Goal: Task Accomplishment & Management: Use online tool/utility

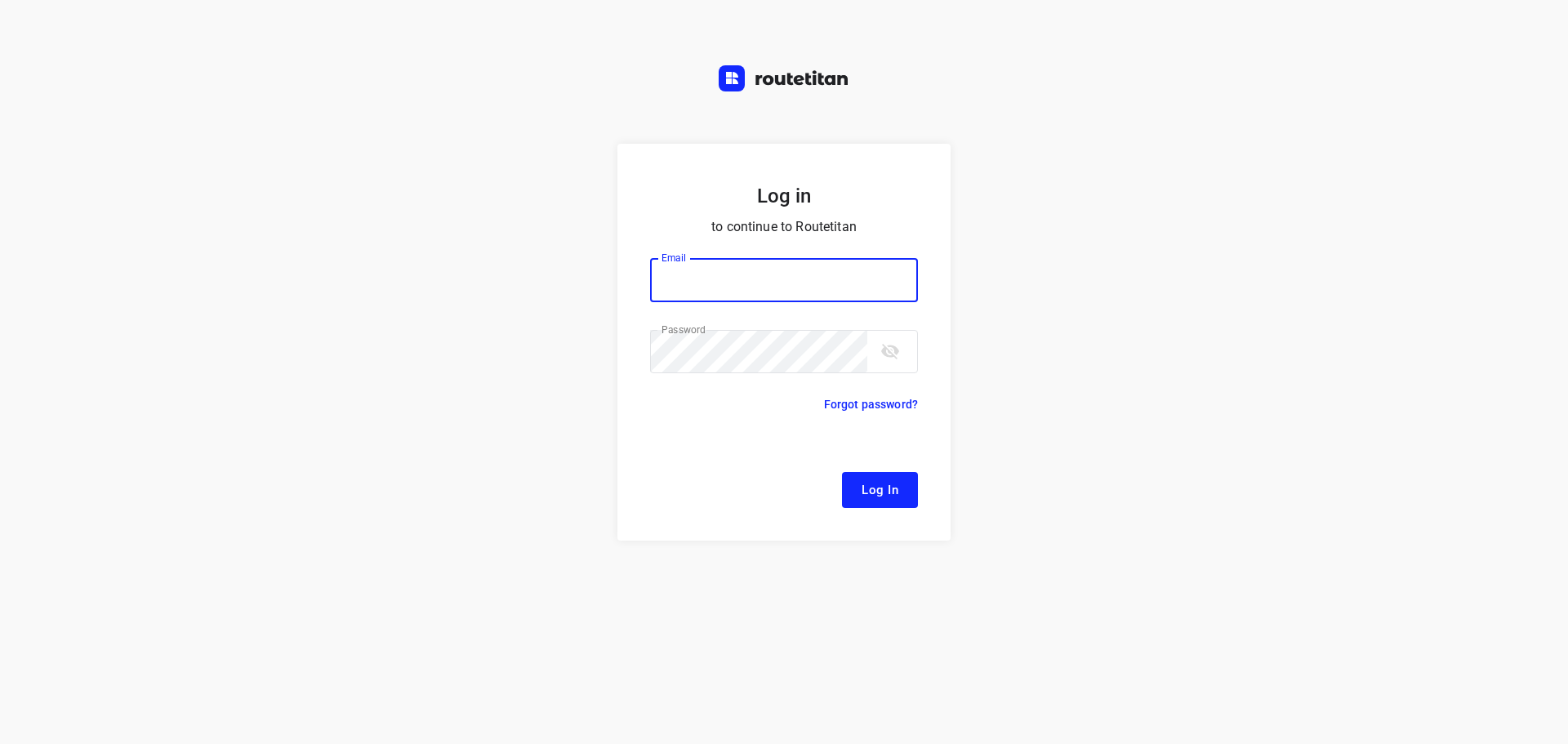
type input "[EMAIL_ADDRESS][DOMAIN_NAME]"
click at [883, 508] on button "Log In" at bounding box center [879, 490] width 76 height 36
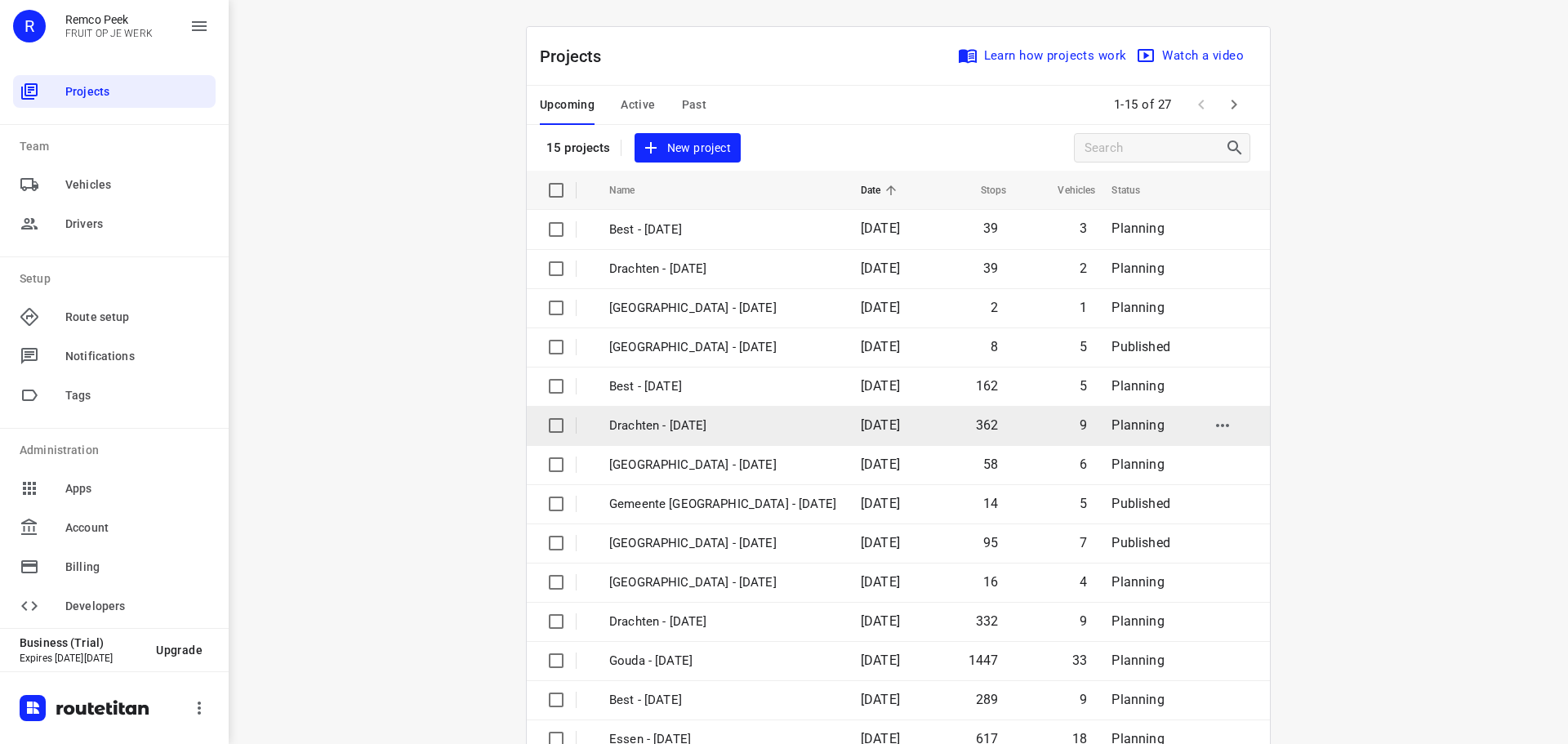
scroll to position [82, 0]
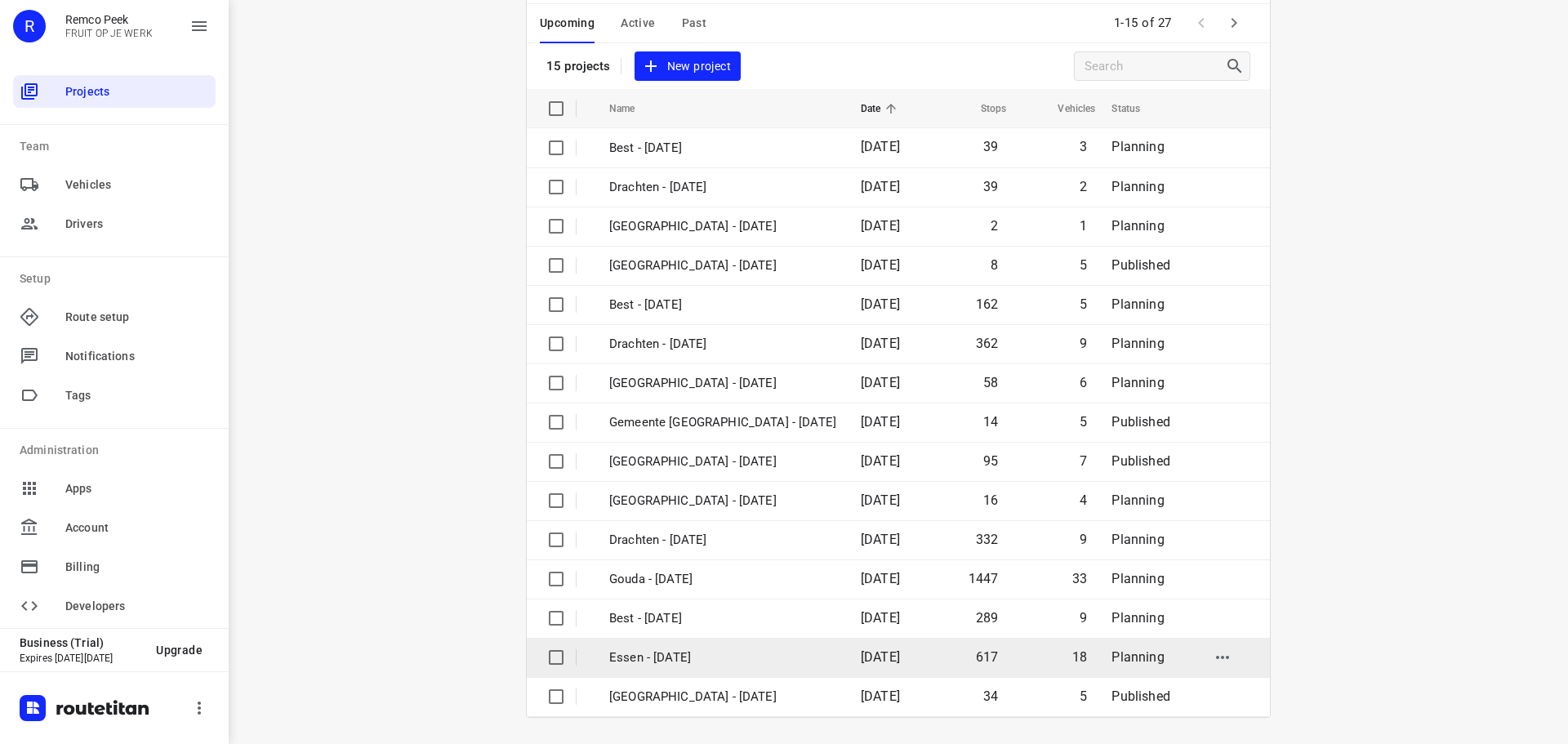
click at [678, 662] on p "Essen - [DATE]" at bounding box center [723, 658] width 228 height 19
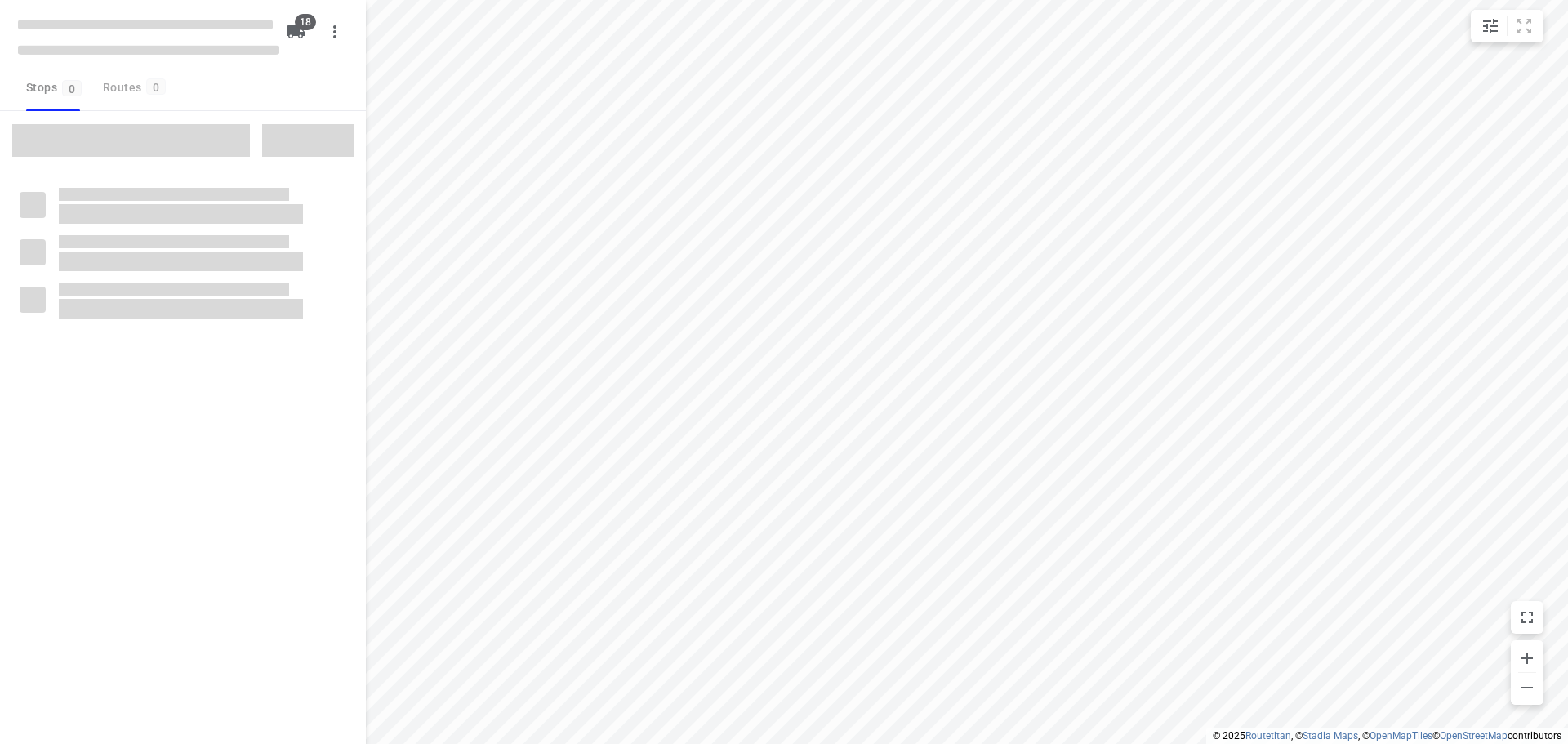
checkbox input "true"
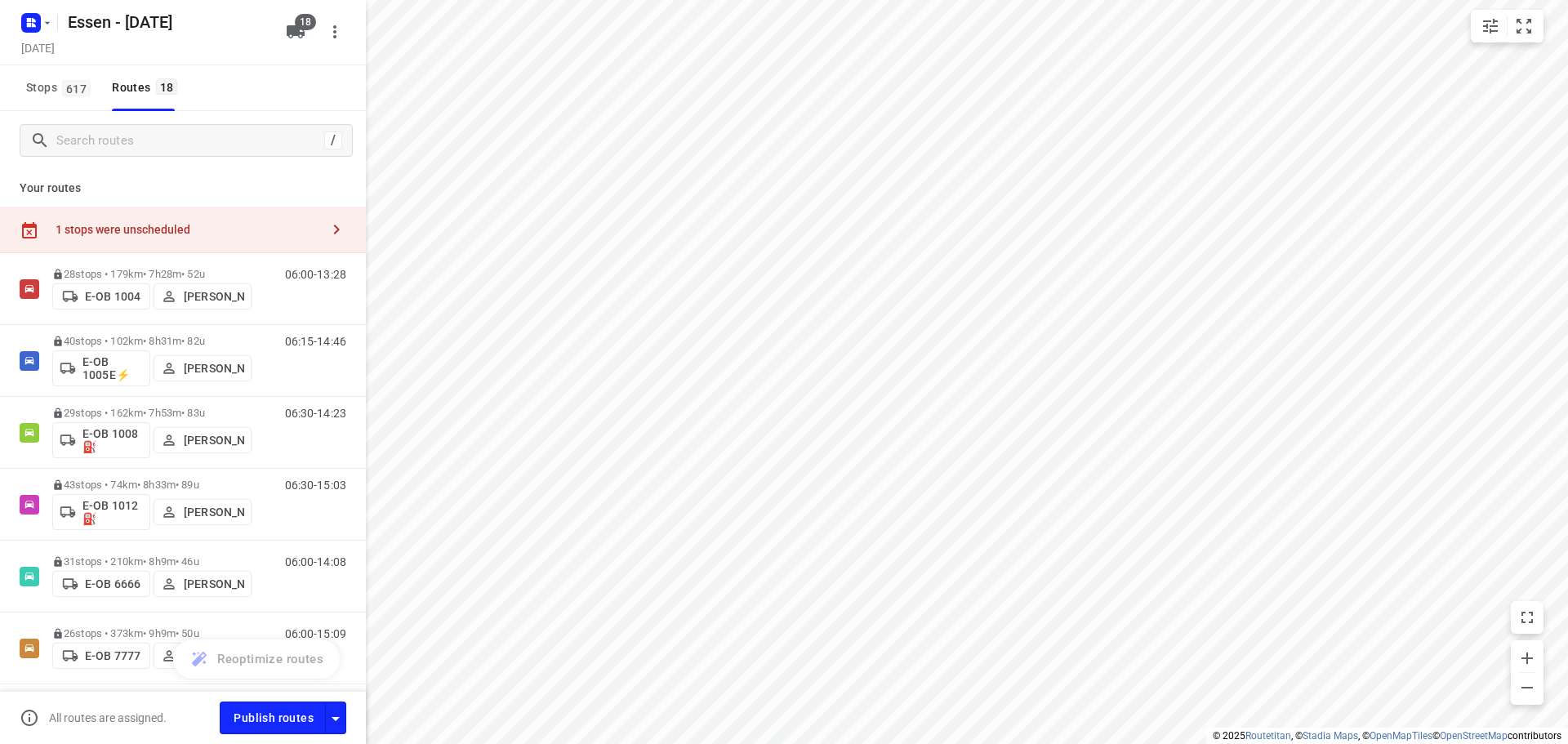
click at [302, 227] on div "1 stops were unscheduled" at bounding box center [187, 229] width 264 height 13
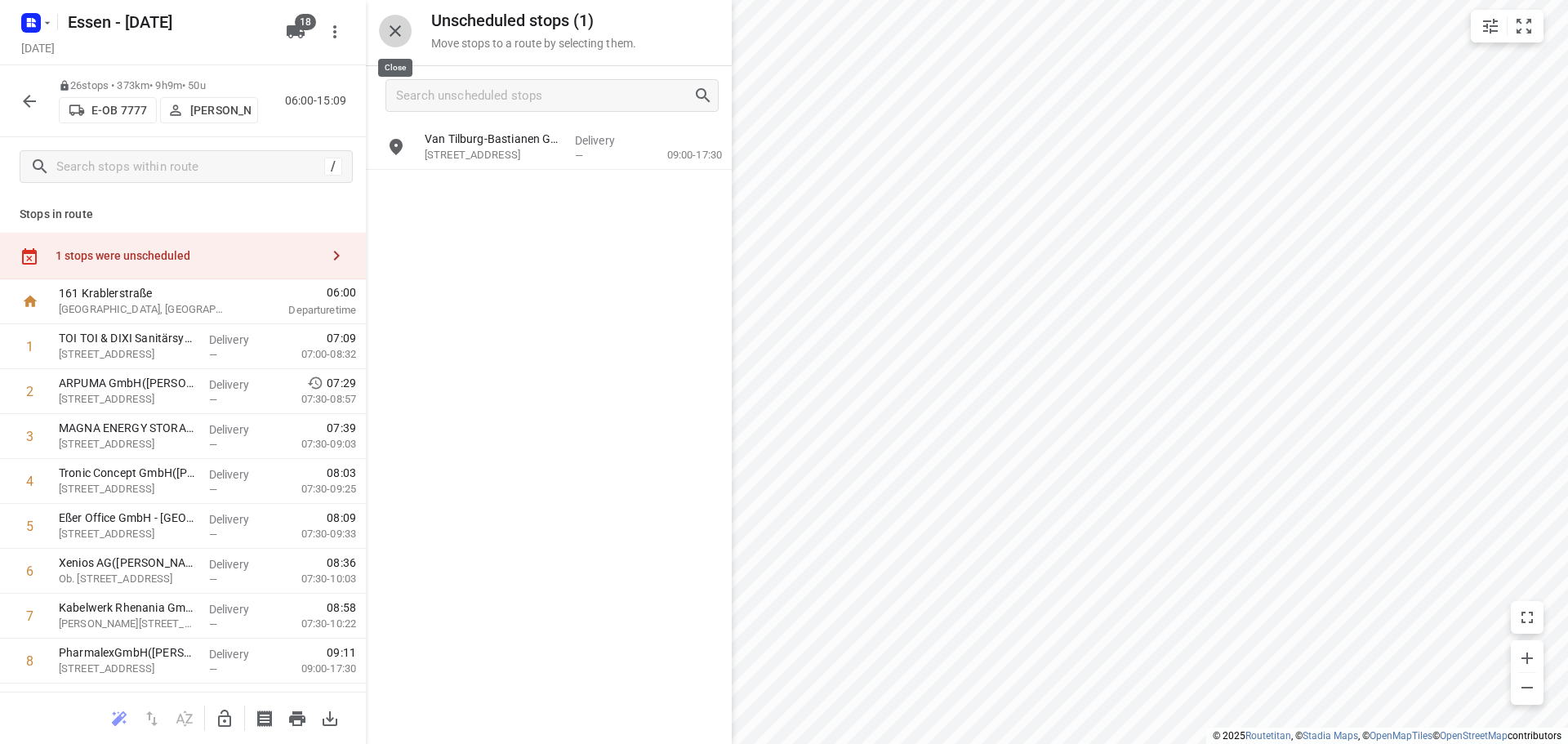
click at [401, 31] on icon "button" at bounding box center [396, 31] width 20 height 20
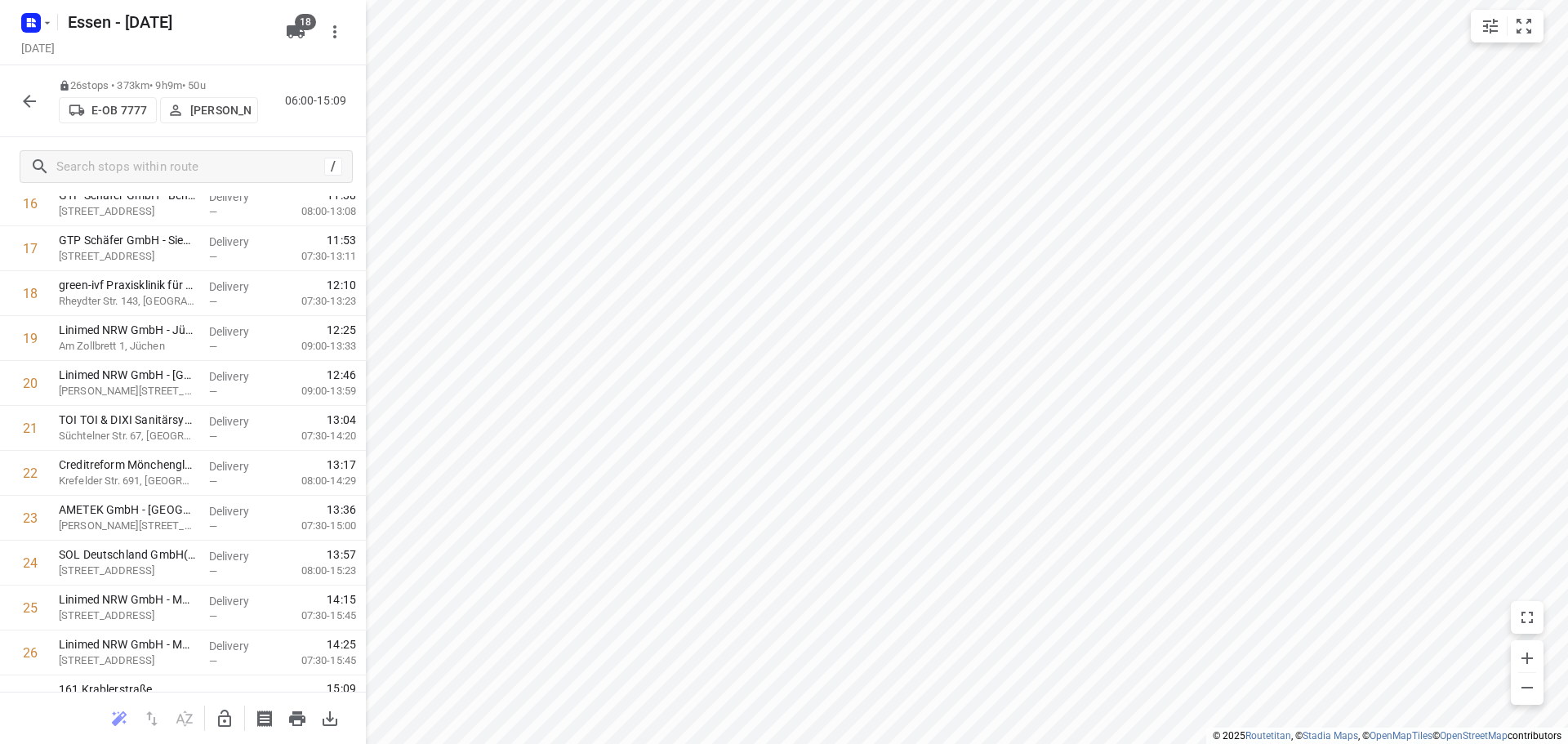
scroll to position [845, 0]
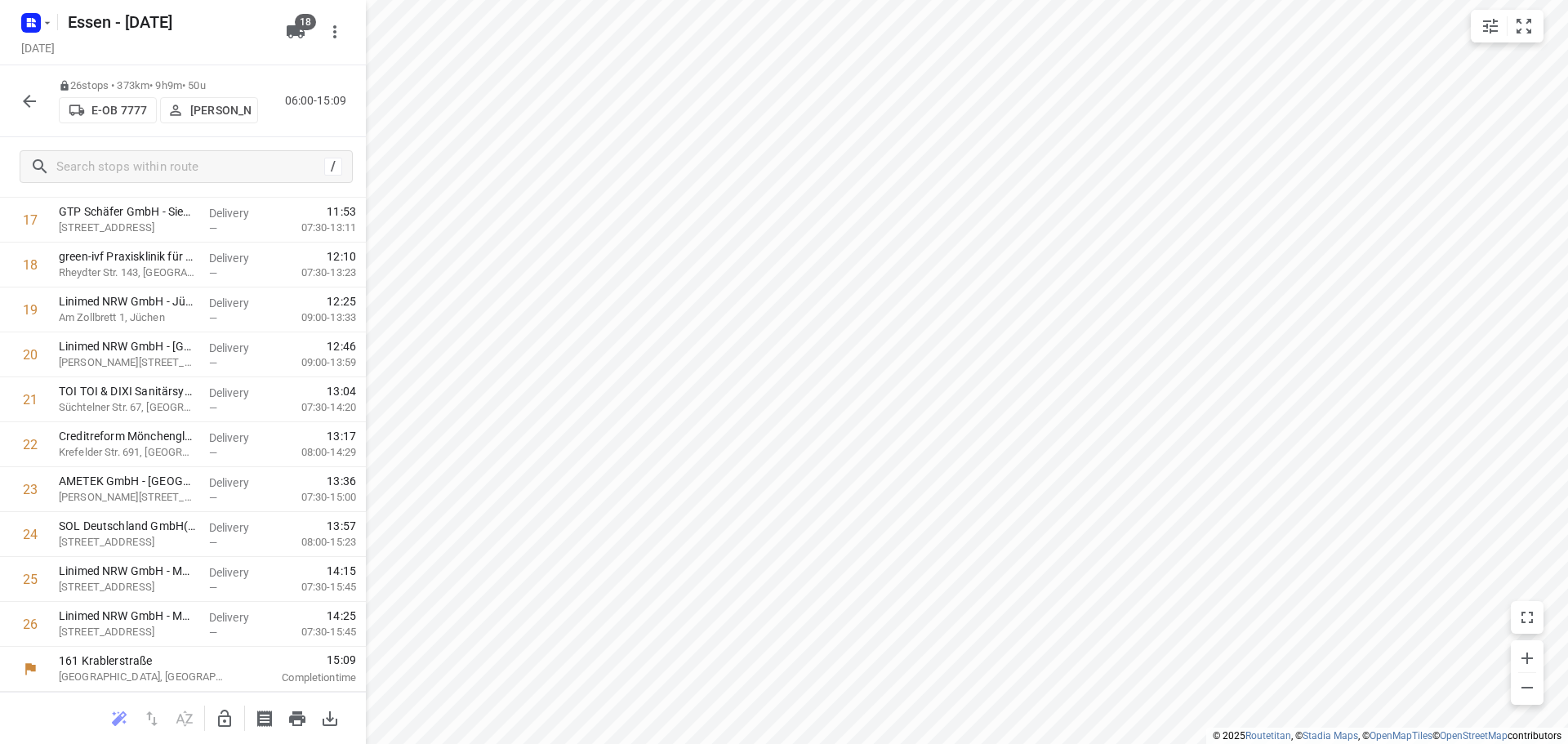
click at [31, 98] on icon "button" at bounding box center [30, 101] width 20 height 20
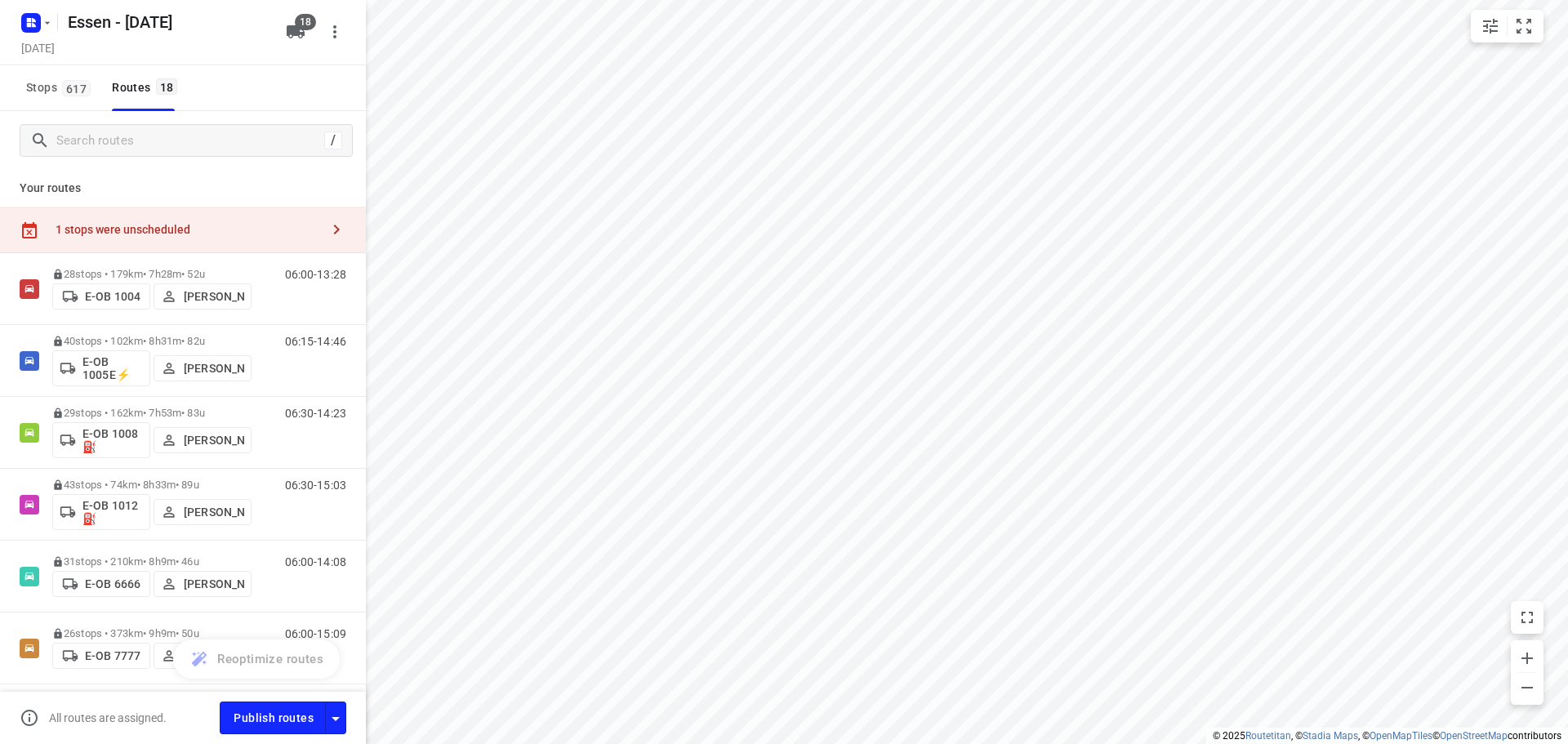
click at [138, 225] on div "1 stops were unscheduled" at bounding box center [187, 229] width 264 height 13
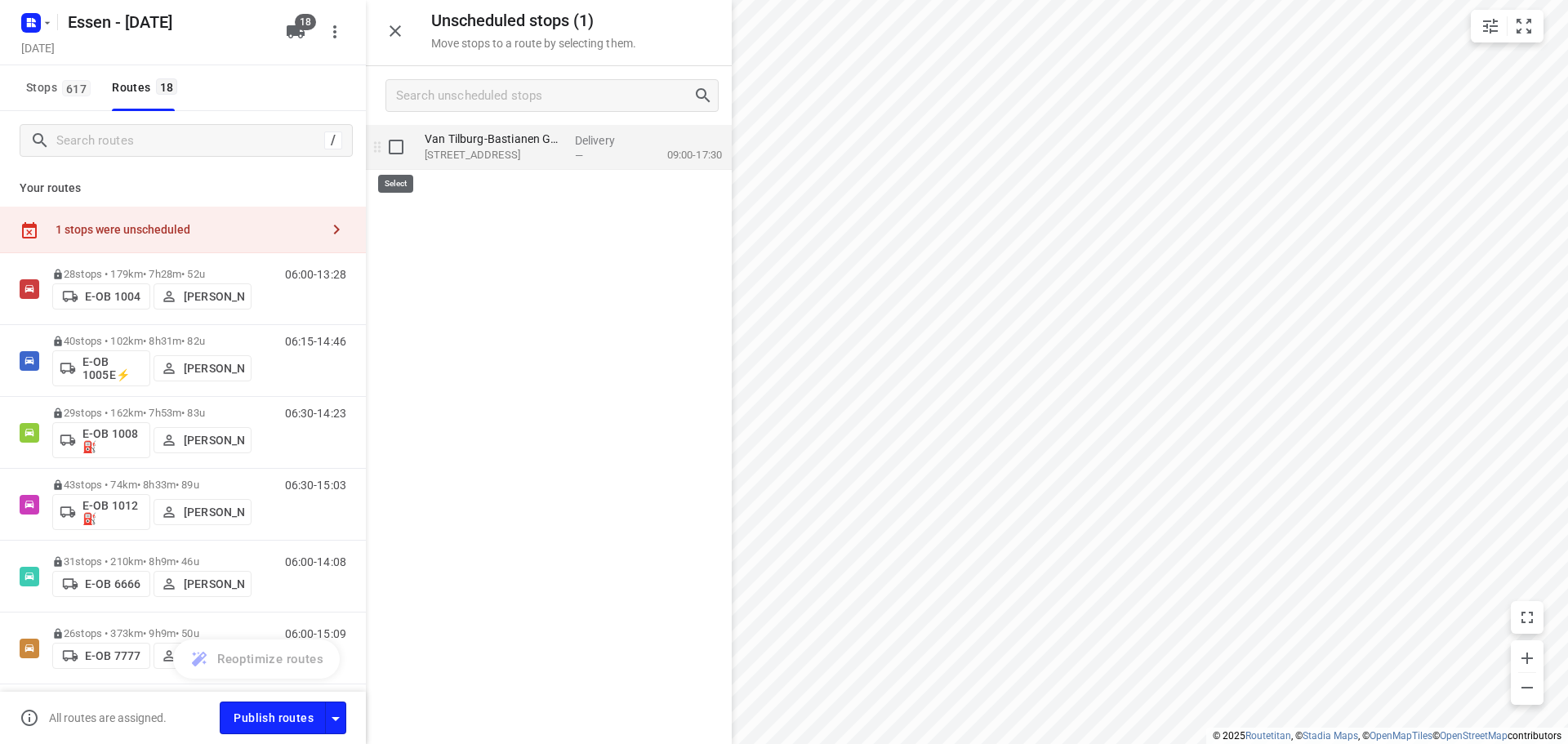
click at [401, 147] on input "grid" at bounding box center [396, 146] width 33 height 33
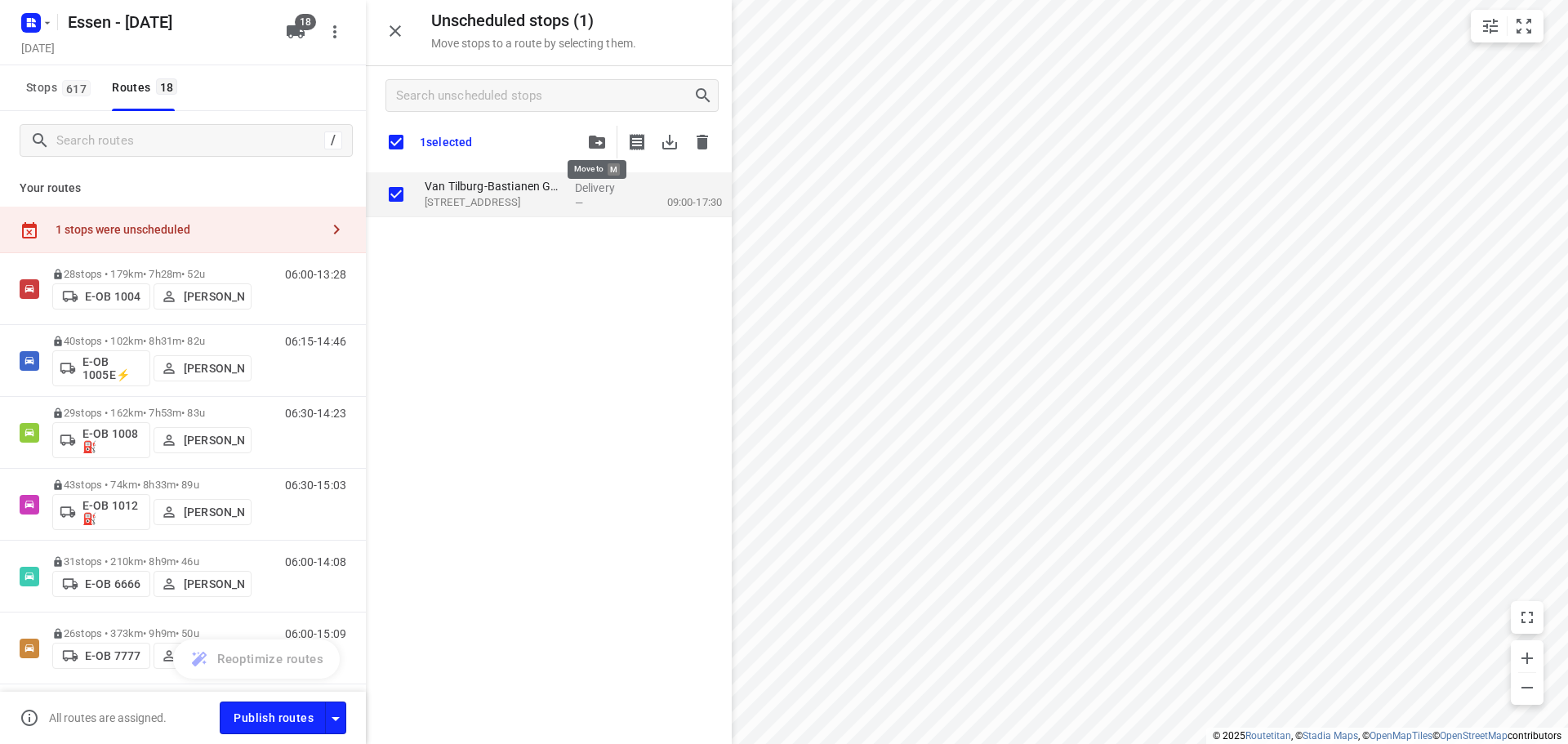
click at [612, 140] on button "button" at bounding box center [597, 141] width 33 height 33
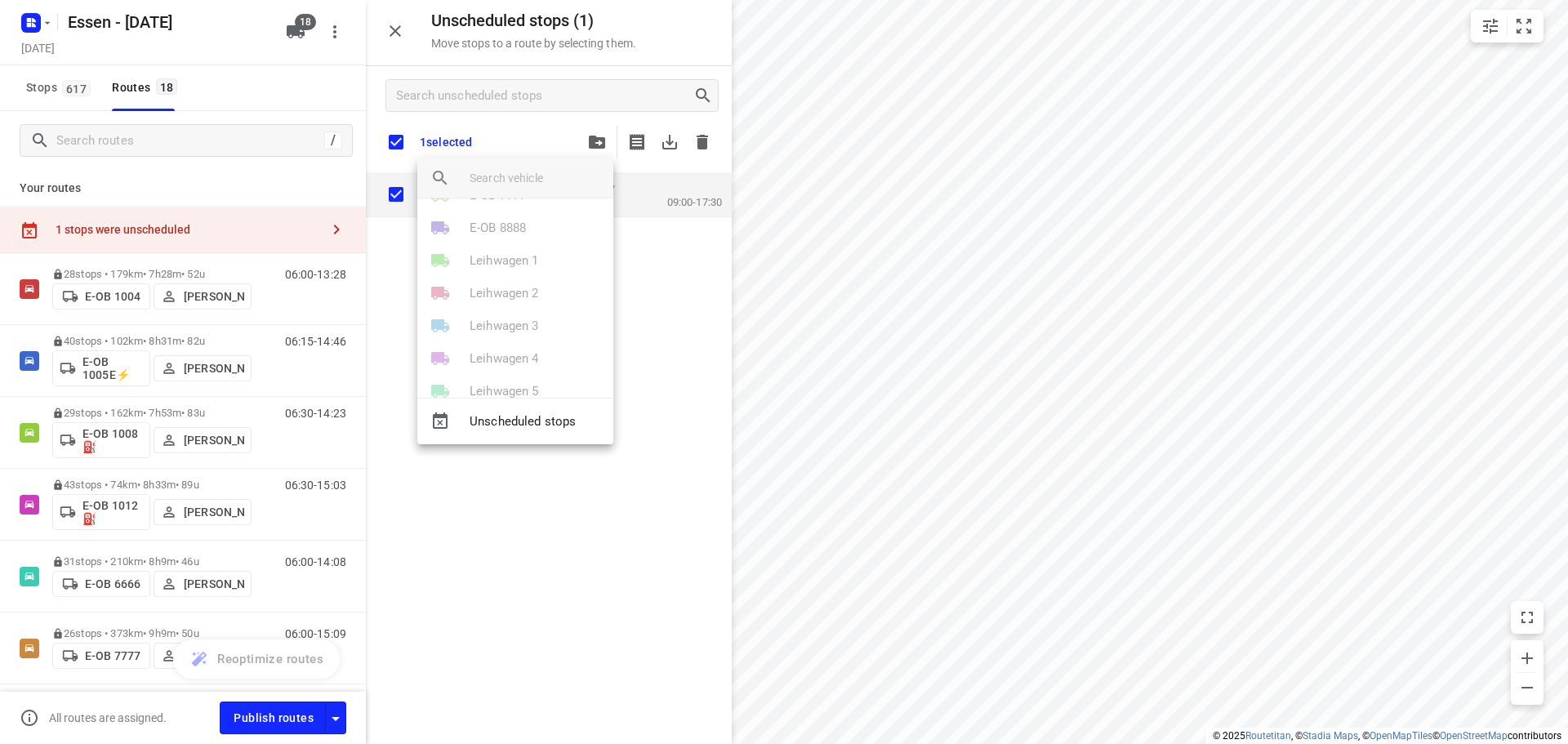
scroll to position [421, 0]
drag, startPoint x: 357, startPoint y: 372, endPoint x: 353, endPoint y: 406, distance: 34.2
click at [353, 406] on div at bounding box center [784, 372] width 1568 height 744
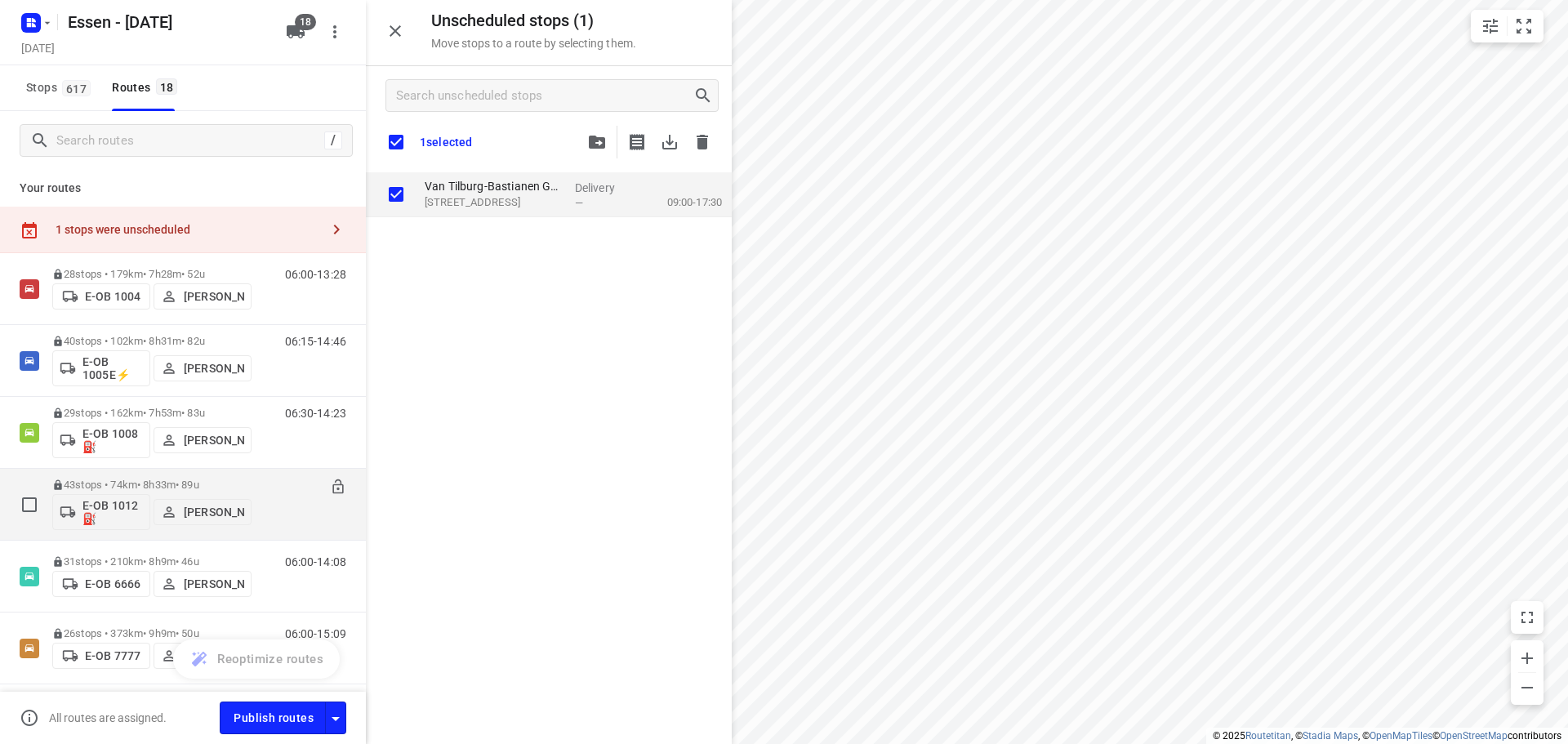
scroll to position [245, 0]
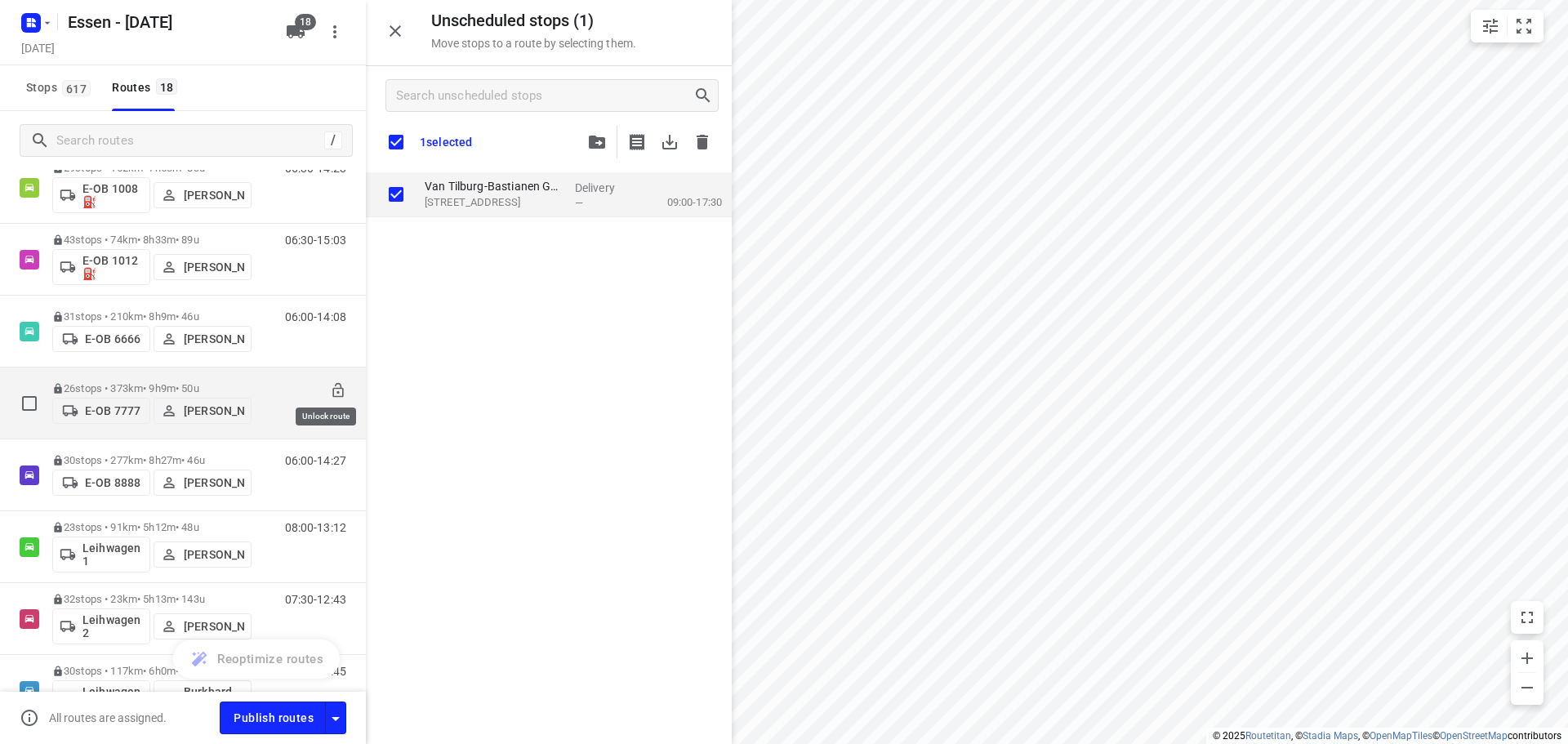
click at [332, 383] on icon at bounding box center [337, 390] width 11 height 15
checkbox input "true"
click at [590, 146] on icon "button" at bounding box center [597, 141] width 17 height 13
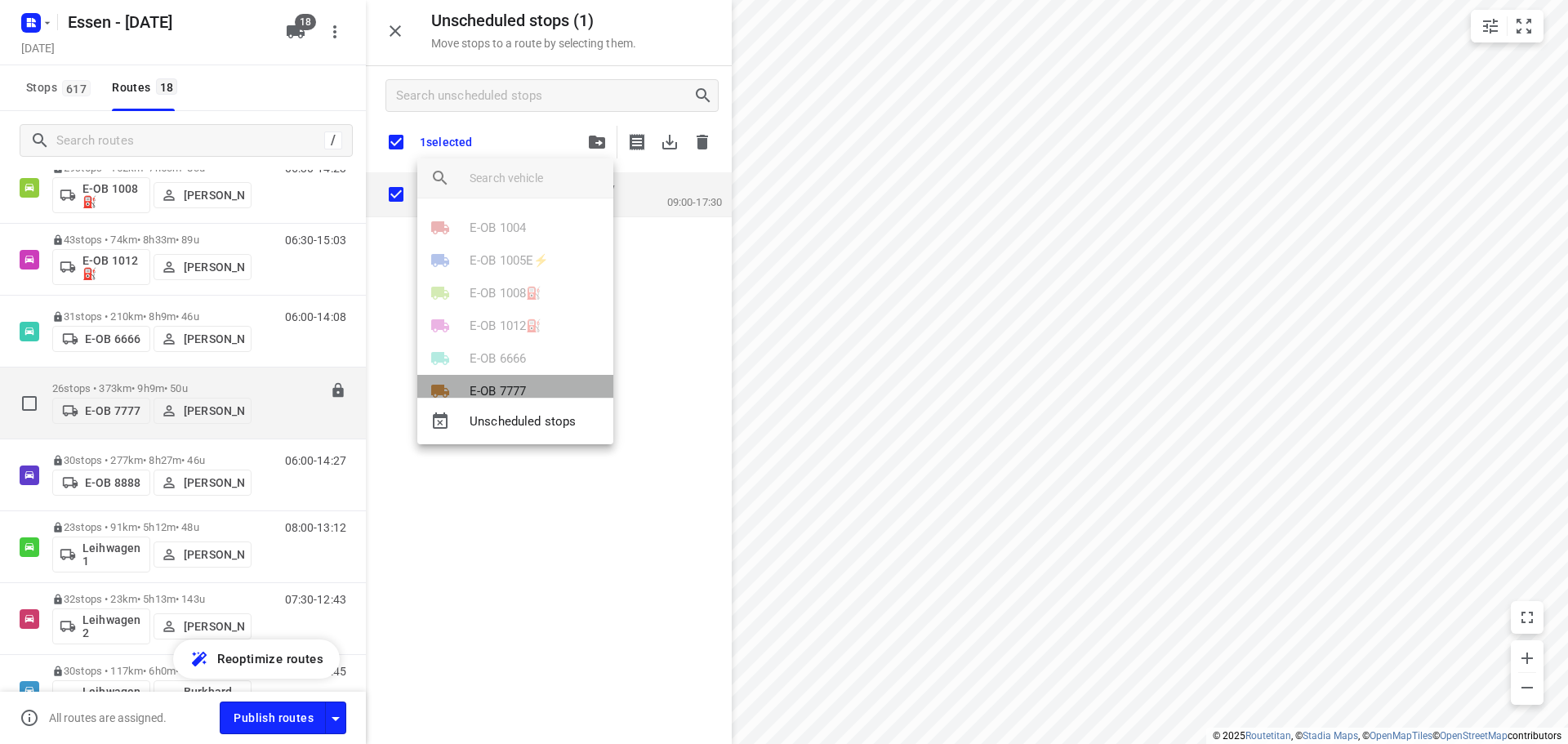
click at [530, 387] on li "E-OB 7777" at bounding box center [515, 391] width 196 height 33
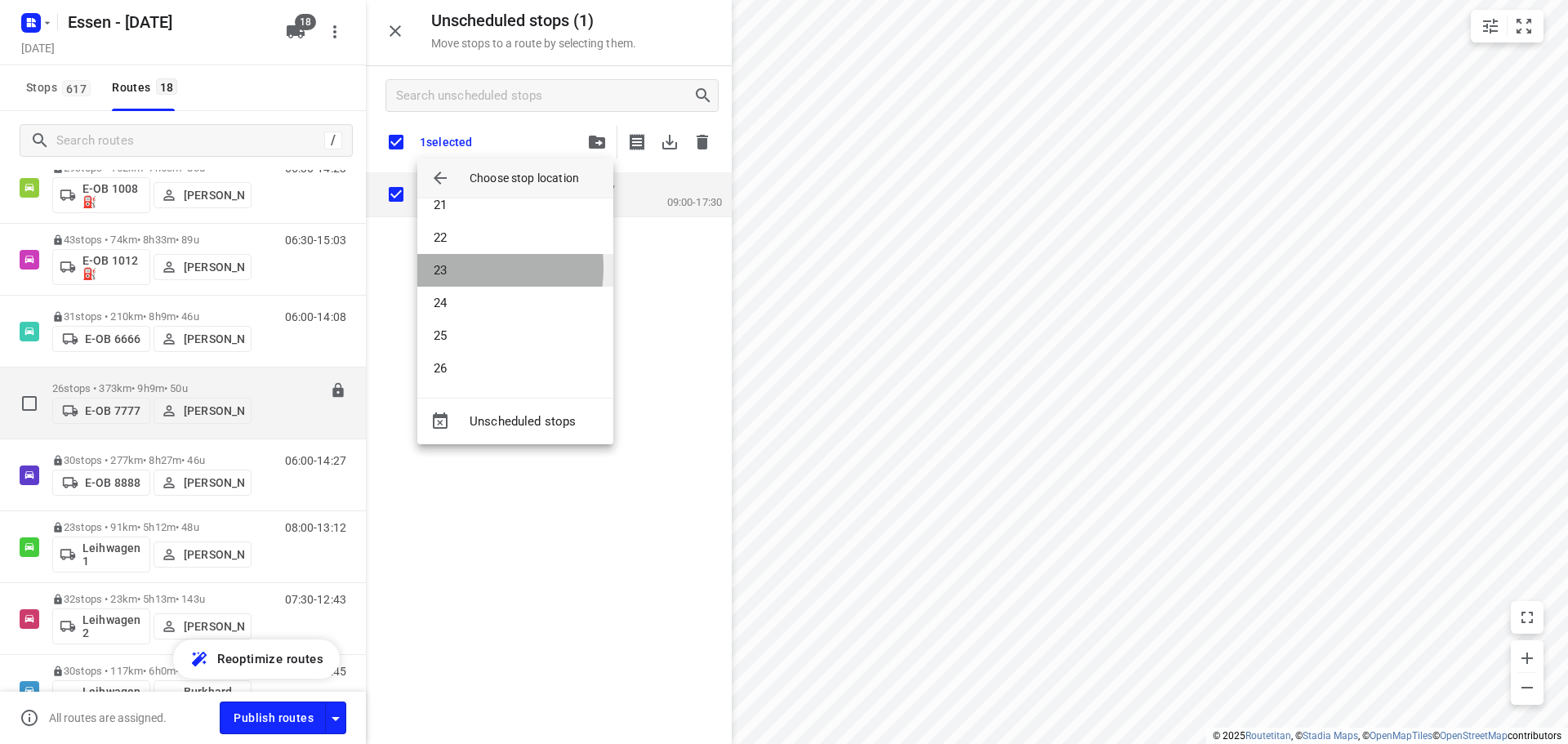
click at [456, 268] on li "23" at bounding box center [515, 270] width 196 height 33
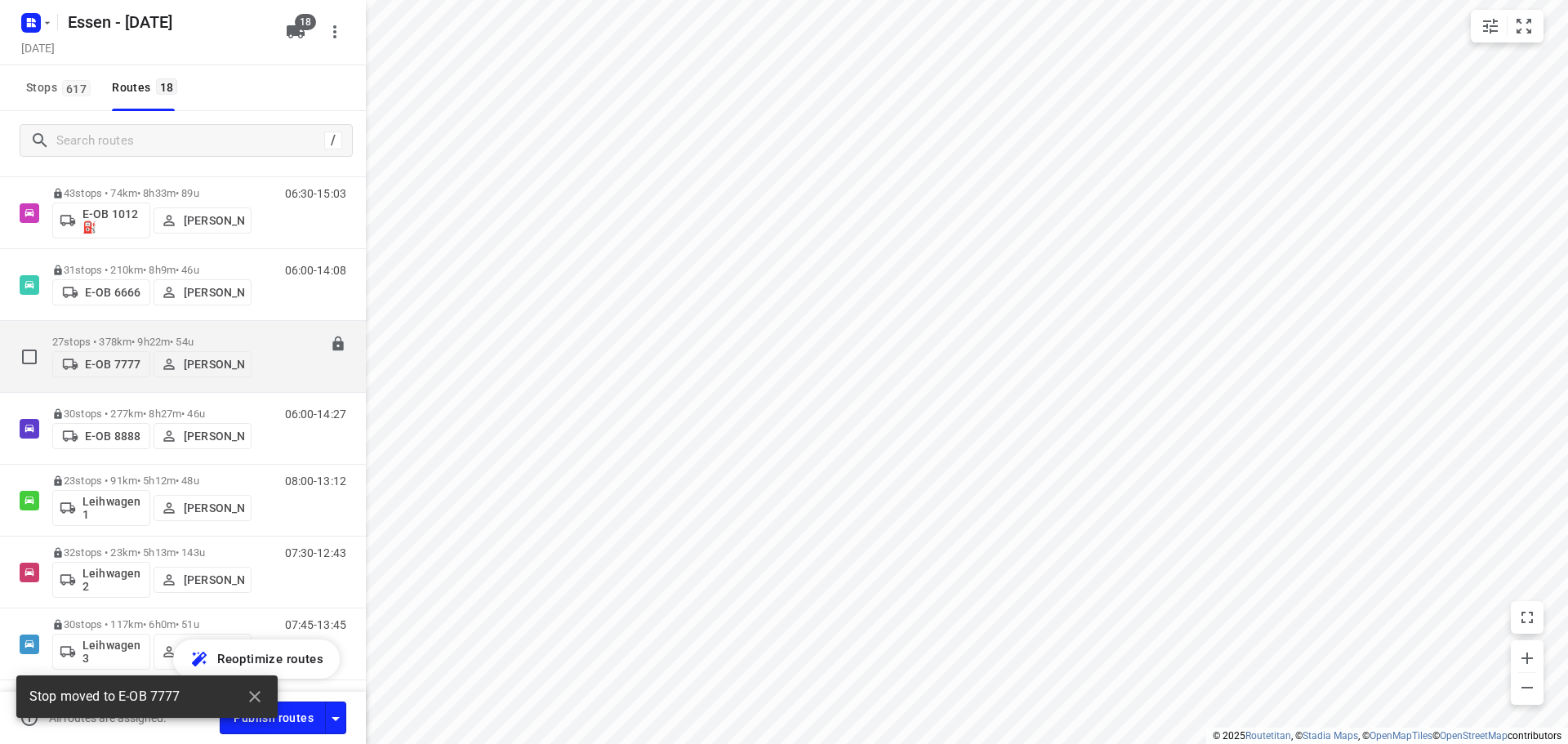
scroll to position [199, 0]
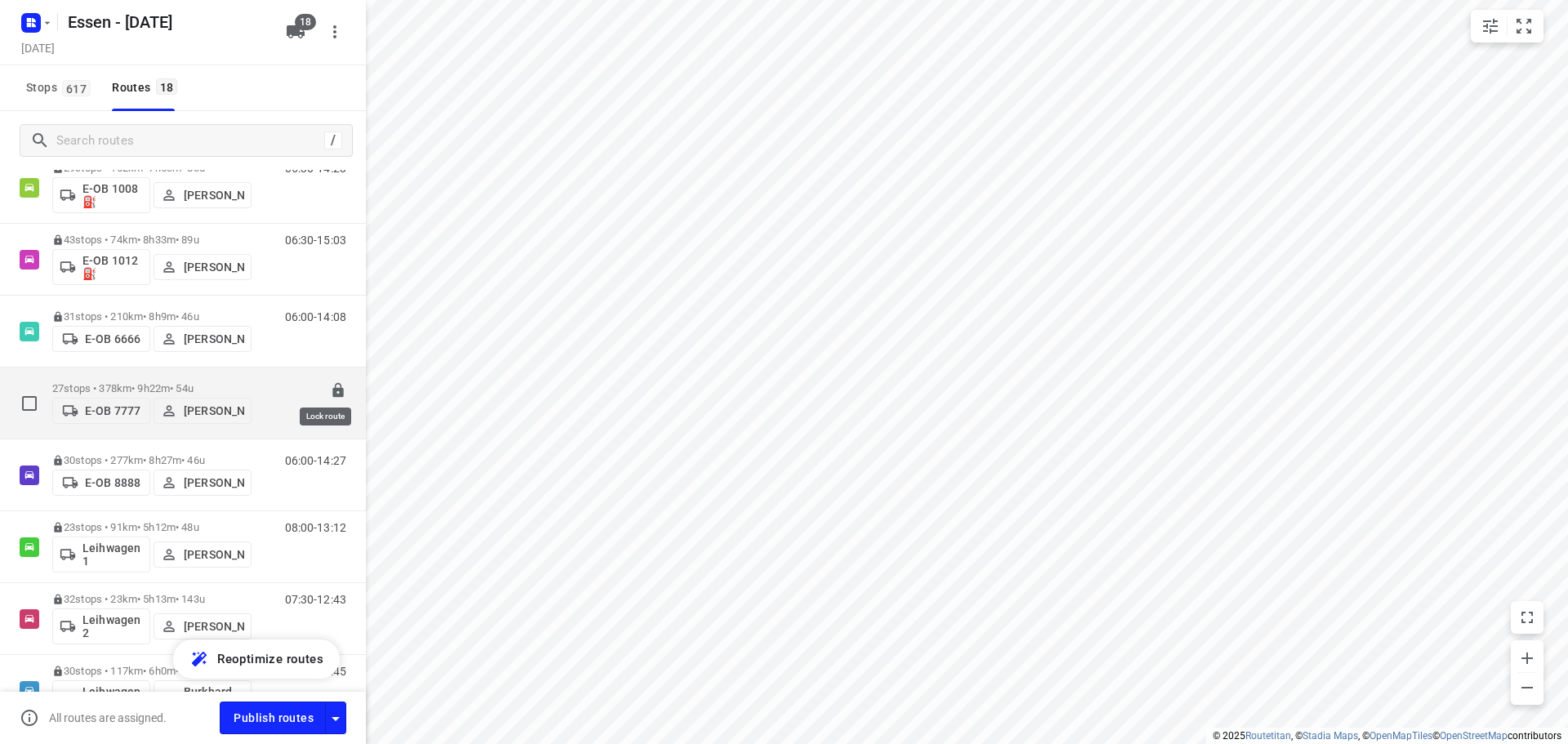
click at [330, 393] on icon at bounding box center [338, 390] width 17 height 17
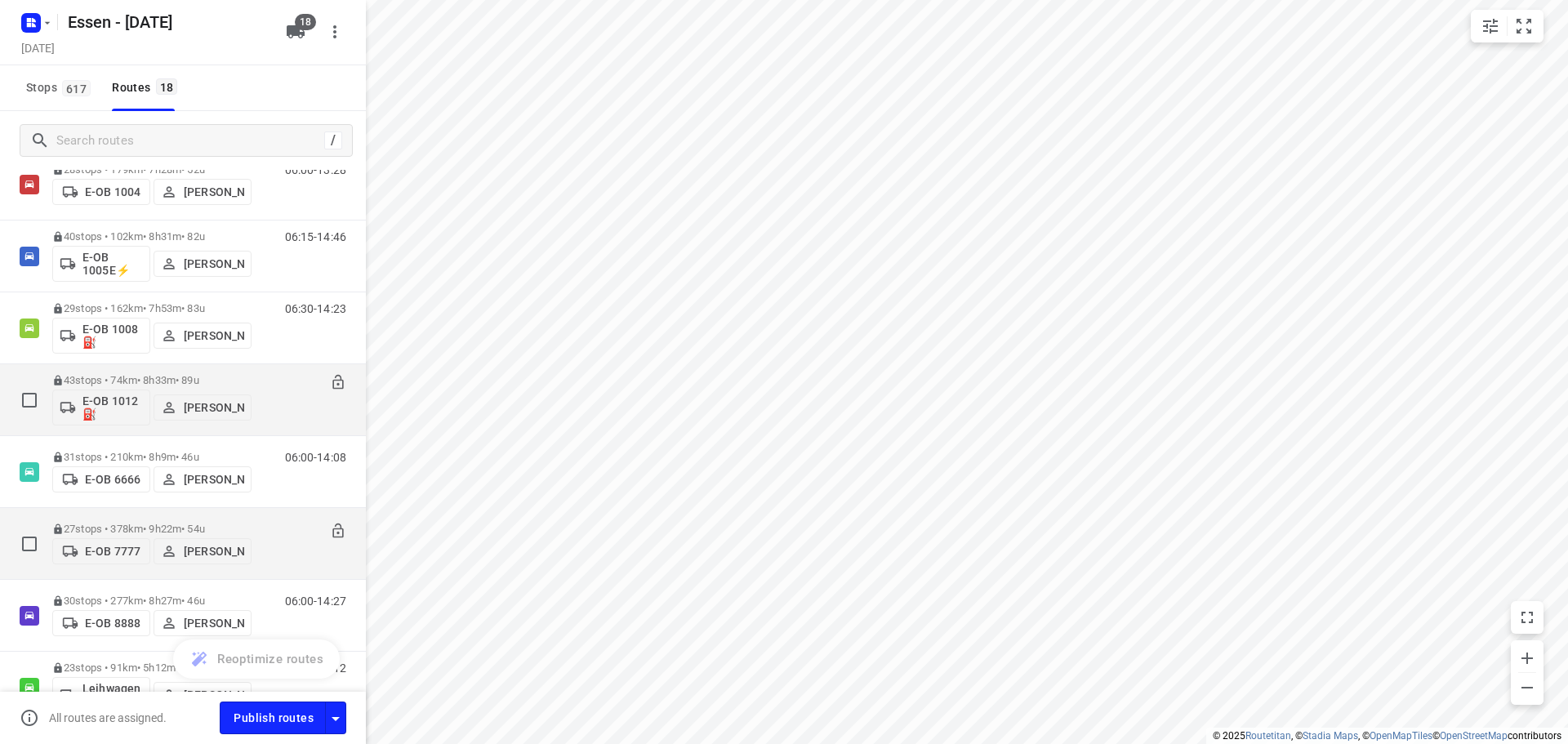
scroll to position [57, 0]
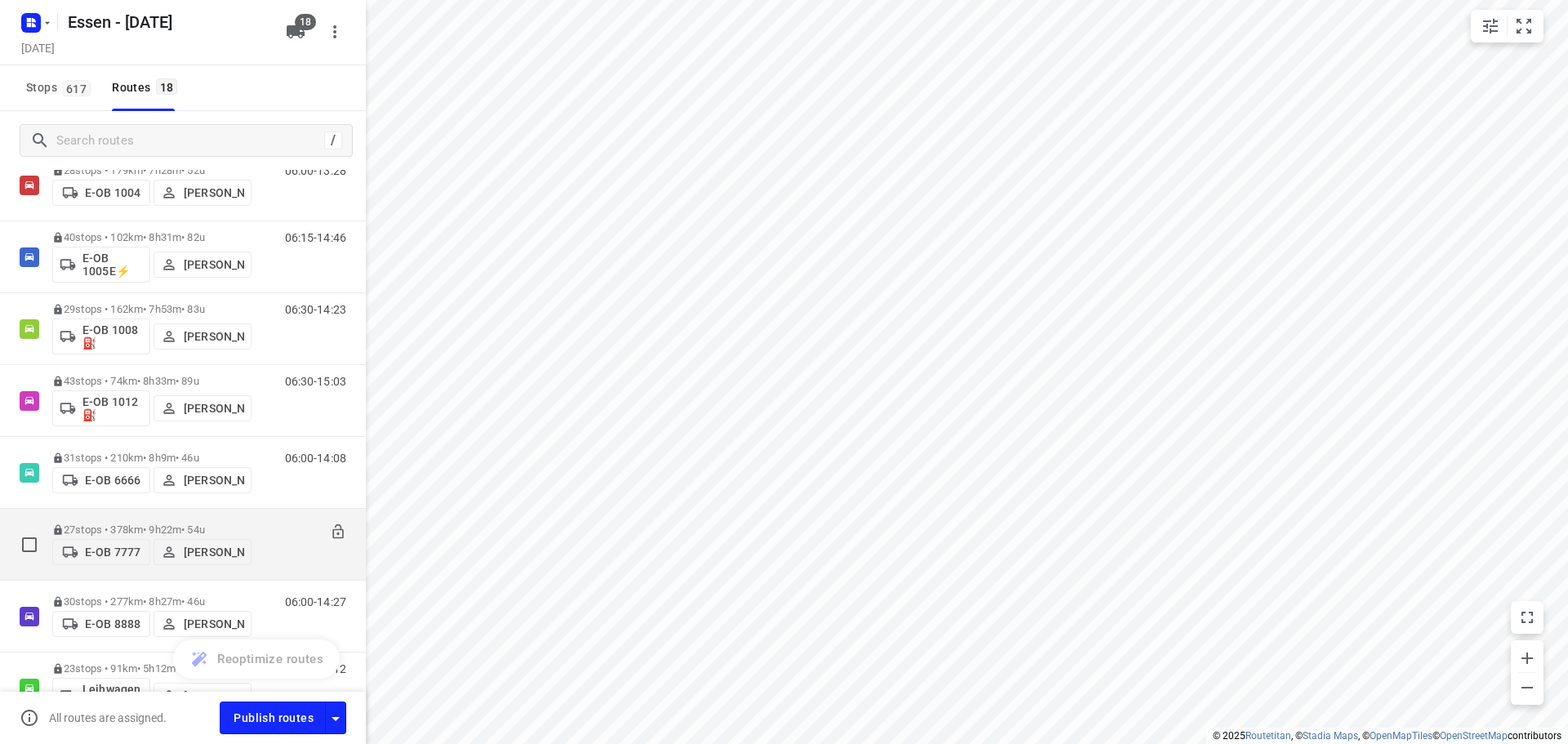
click at [109, 523] on p "27 stops • 378km • 9h22m • [DATE]" at bounding box center [151, 529] width 199 height 12
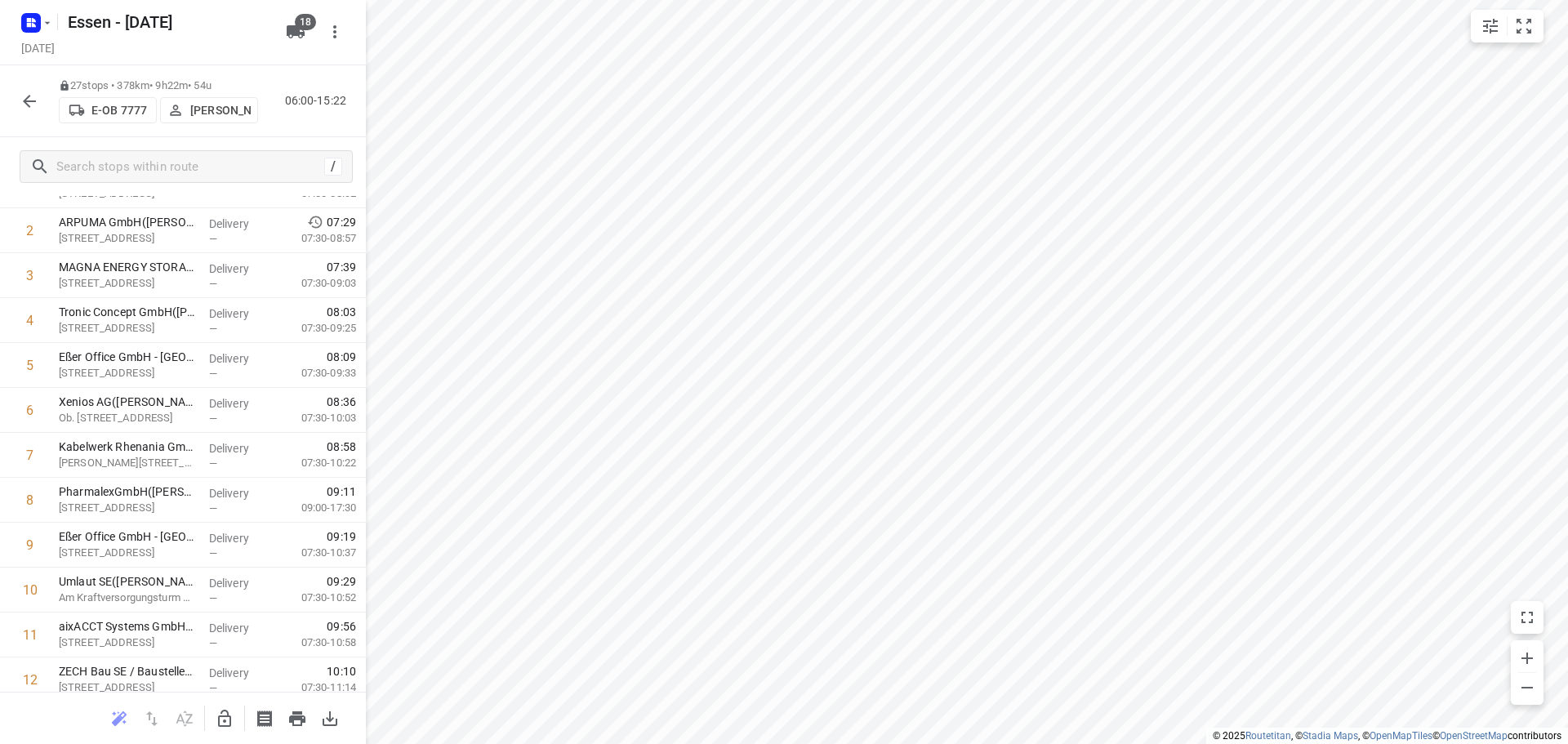
scroll to position [0, 0]
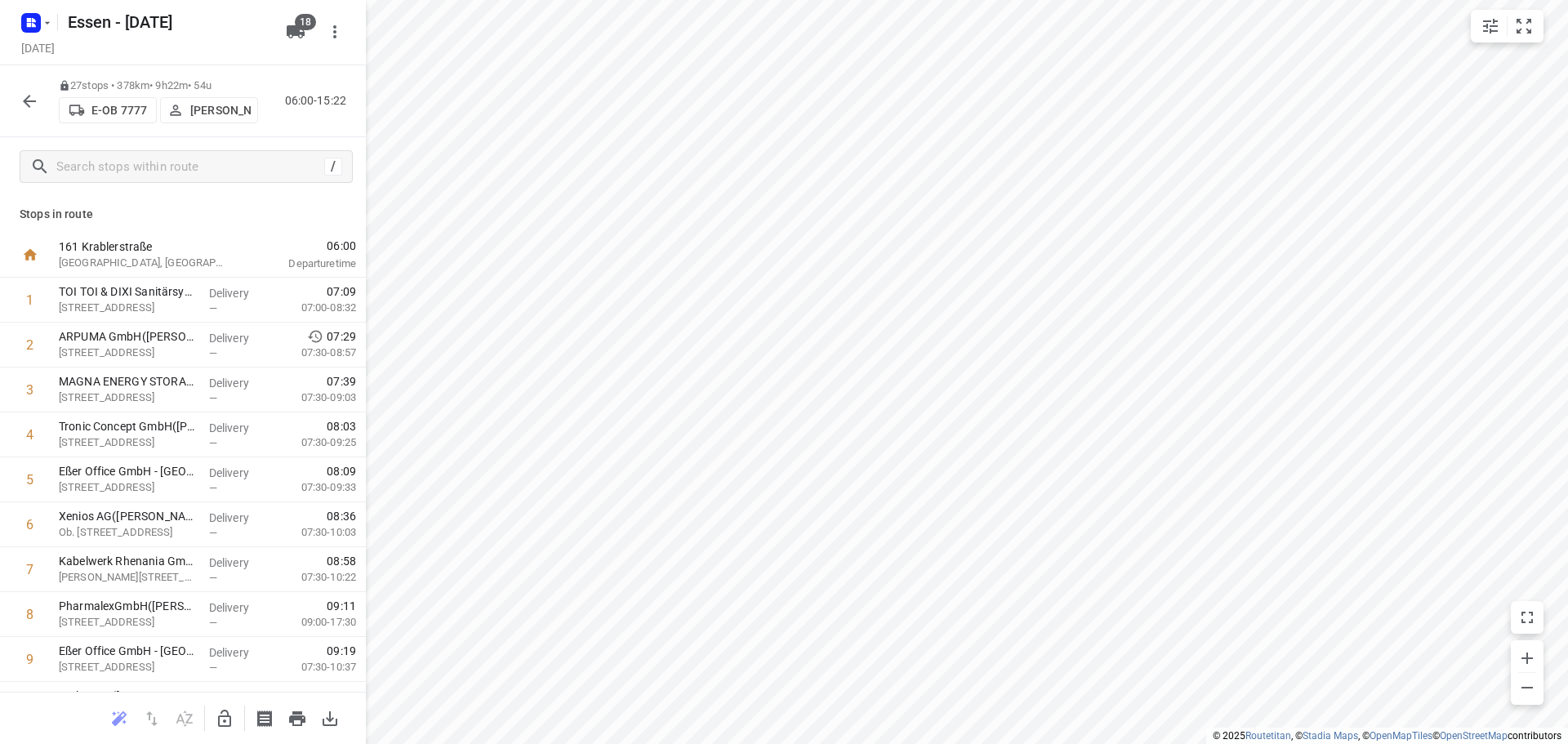
click at [22, 96] on icon "button" at bounding box center [30, 101] width 20 height 20
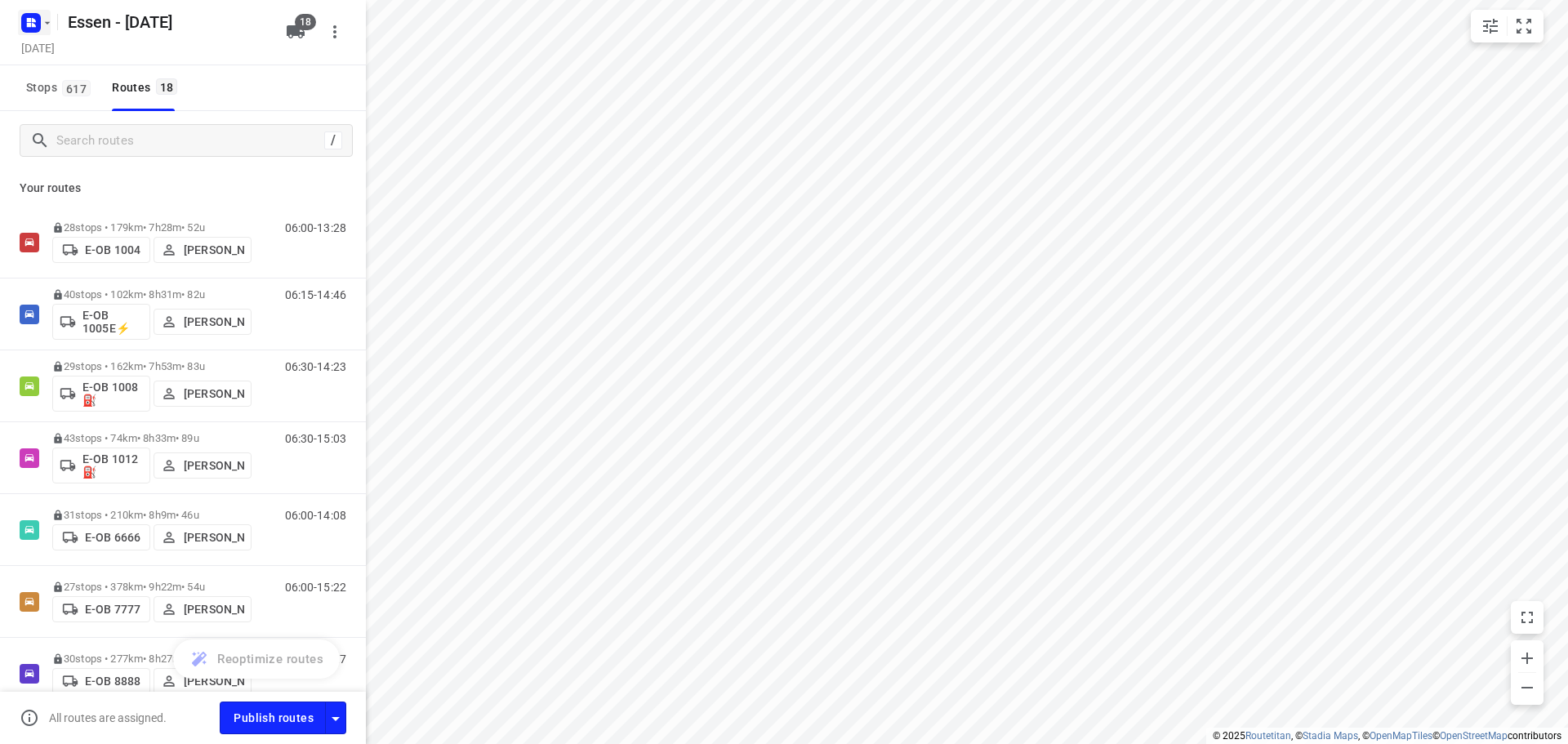
click at [29, 17] on rect "button" at bounding box center [31, 23] width 20 height 20
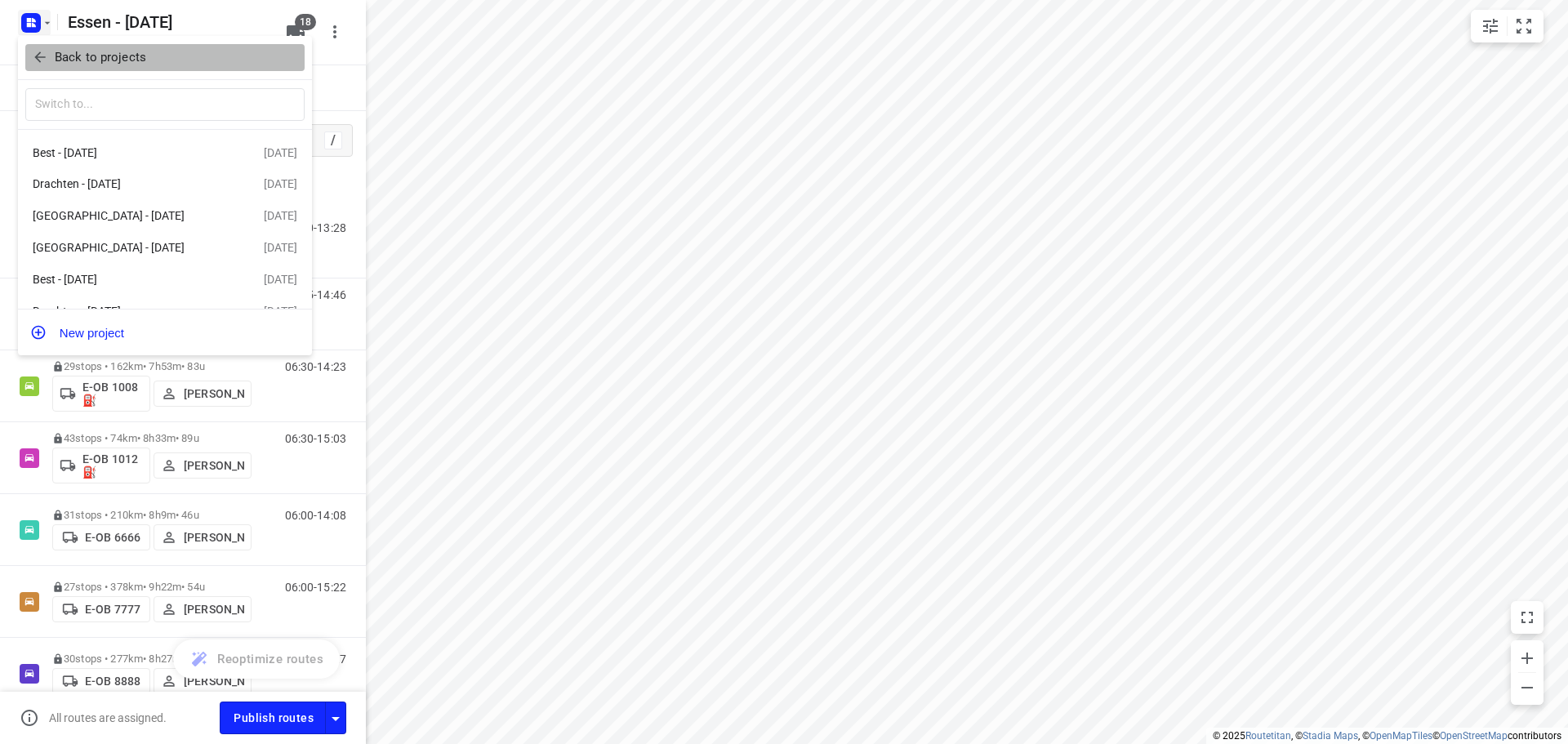
click at [97, 63] on p "Back to projects" at bounding box center [100, 57] width 91 height 19
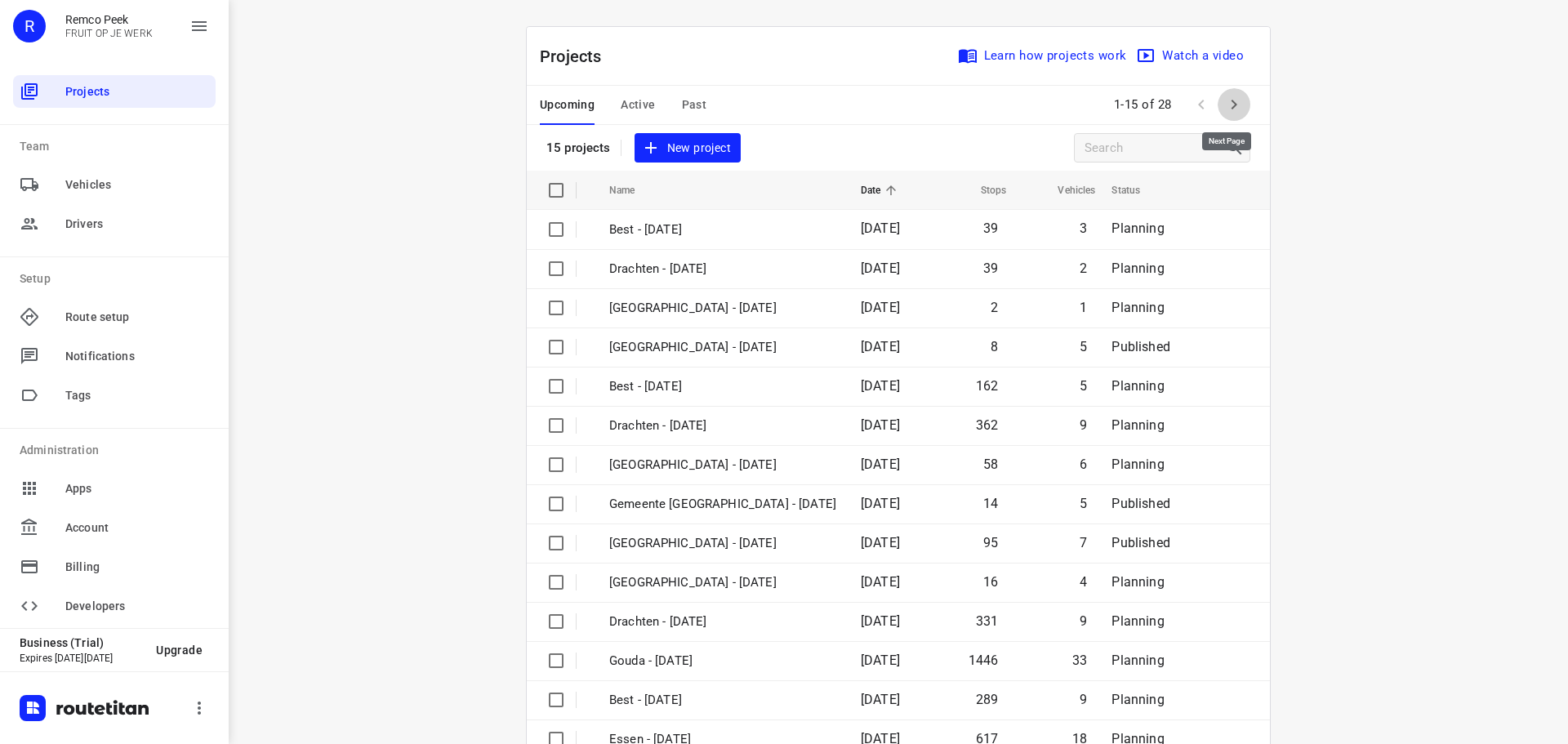
click at [1234, 108] on icon "button" at bounding box center [1235, 105] width 20 height 20
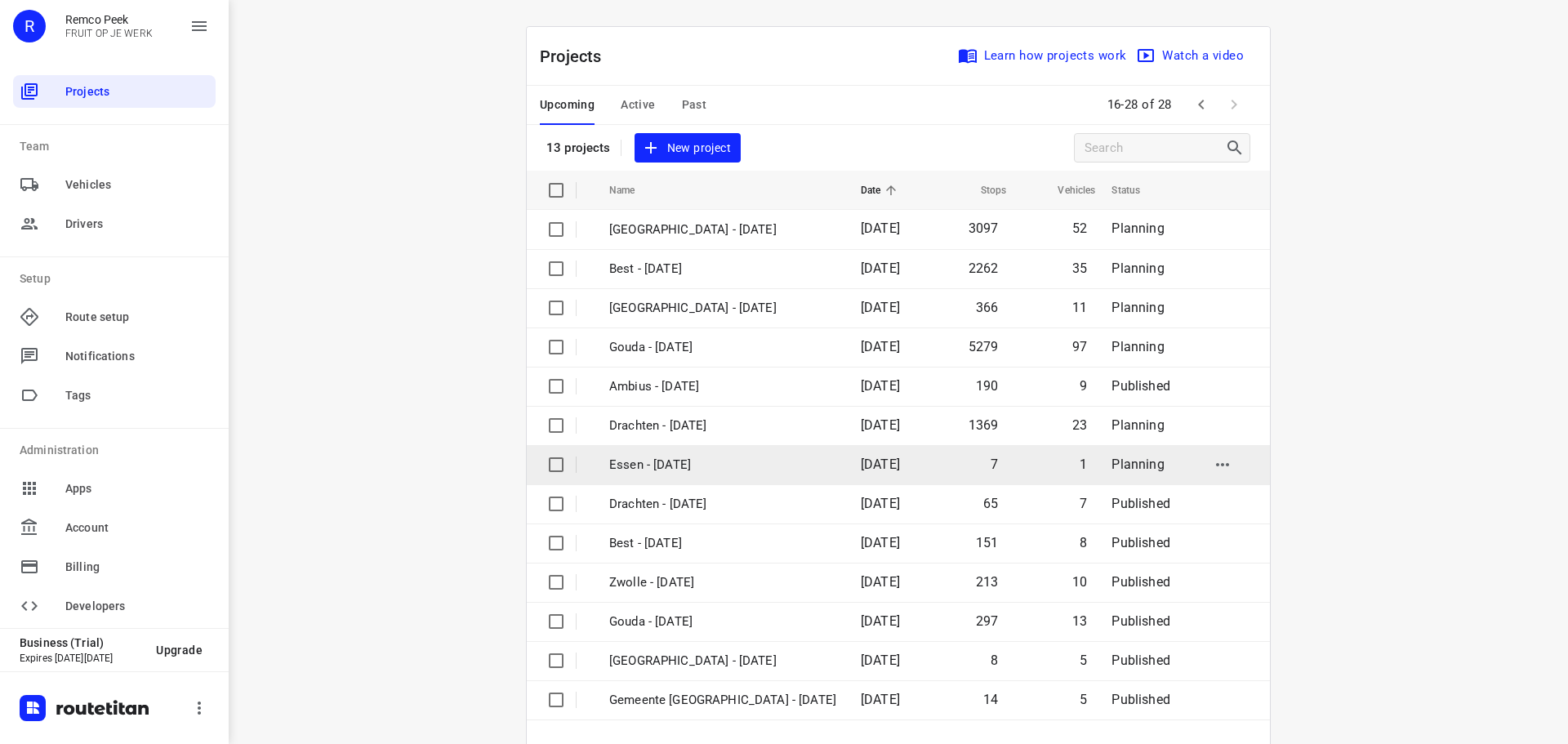
click at [630, 469] on p "Essen - [DATE]" at bounding box center [723, 465] width 228 height 19
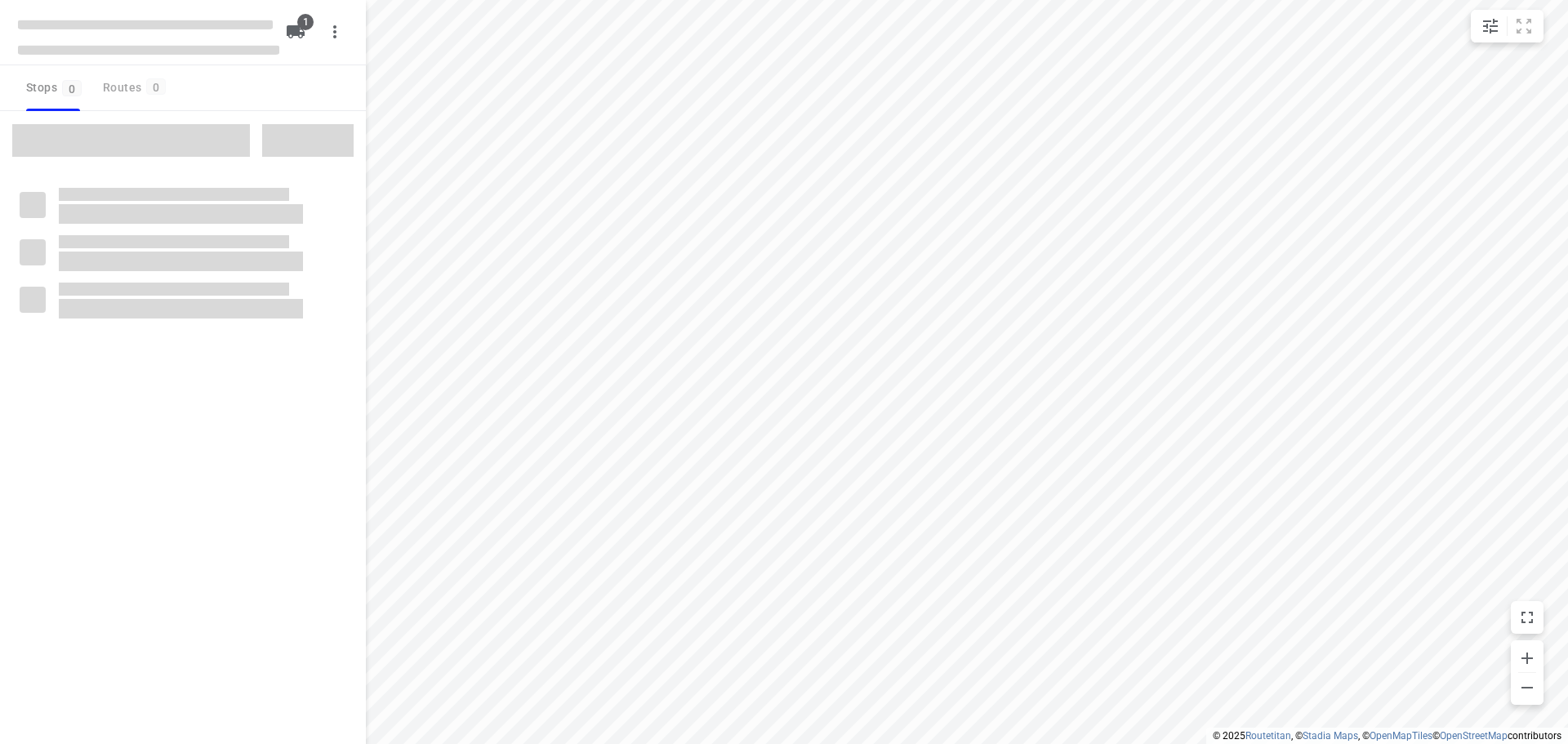
checkbox input "true"
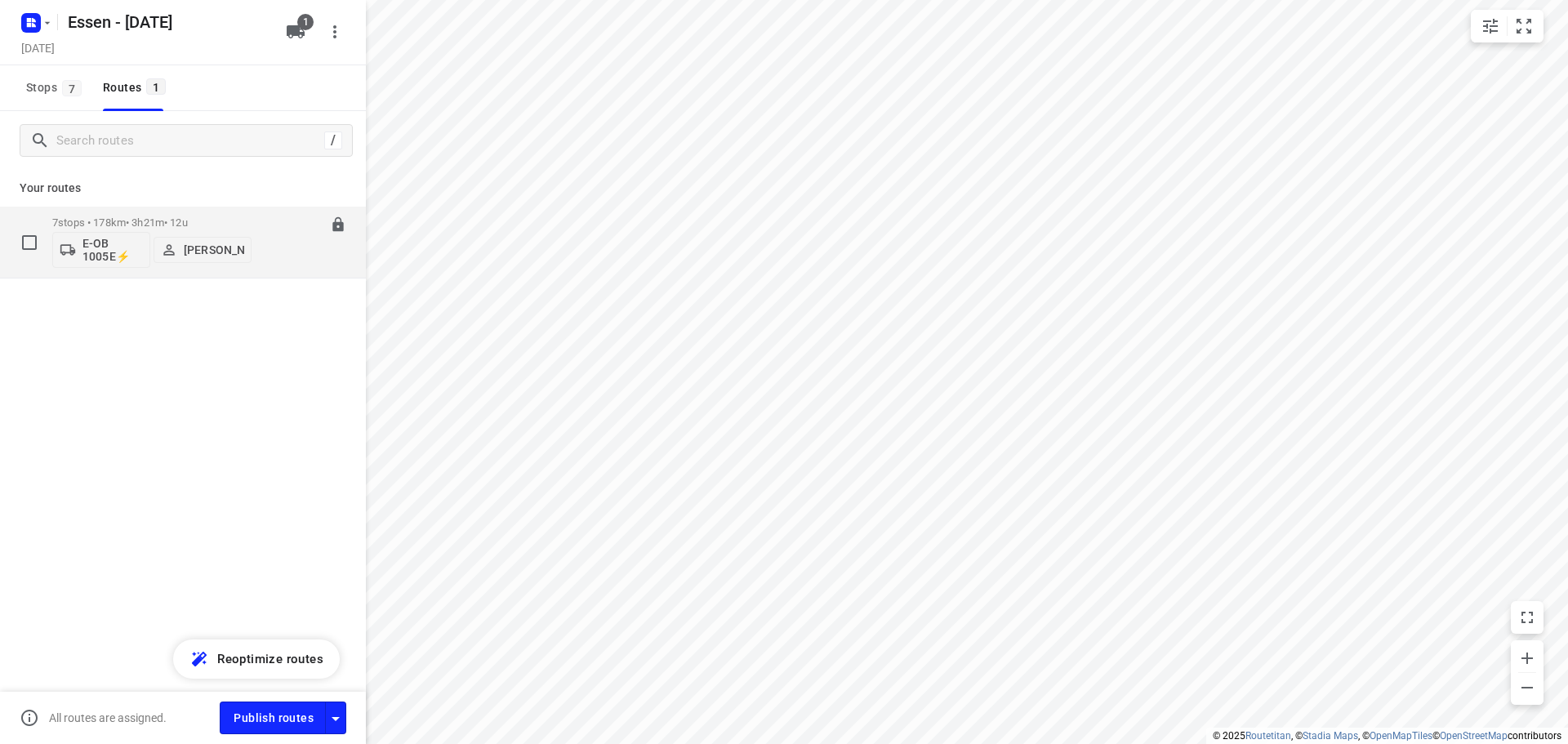
click at [144, 227] on p "7 stops • 178km • 3h21m • [DATE]" at bounding box center [151, 223] width 199 height 12
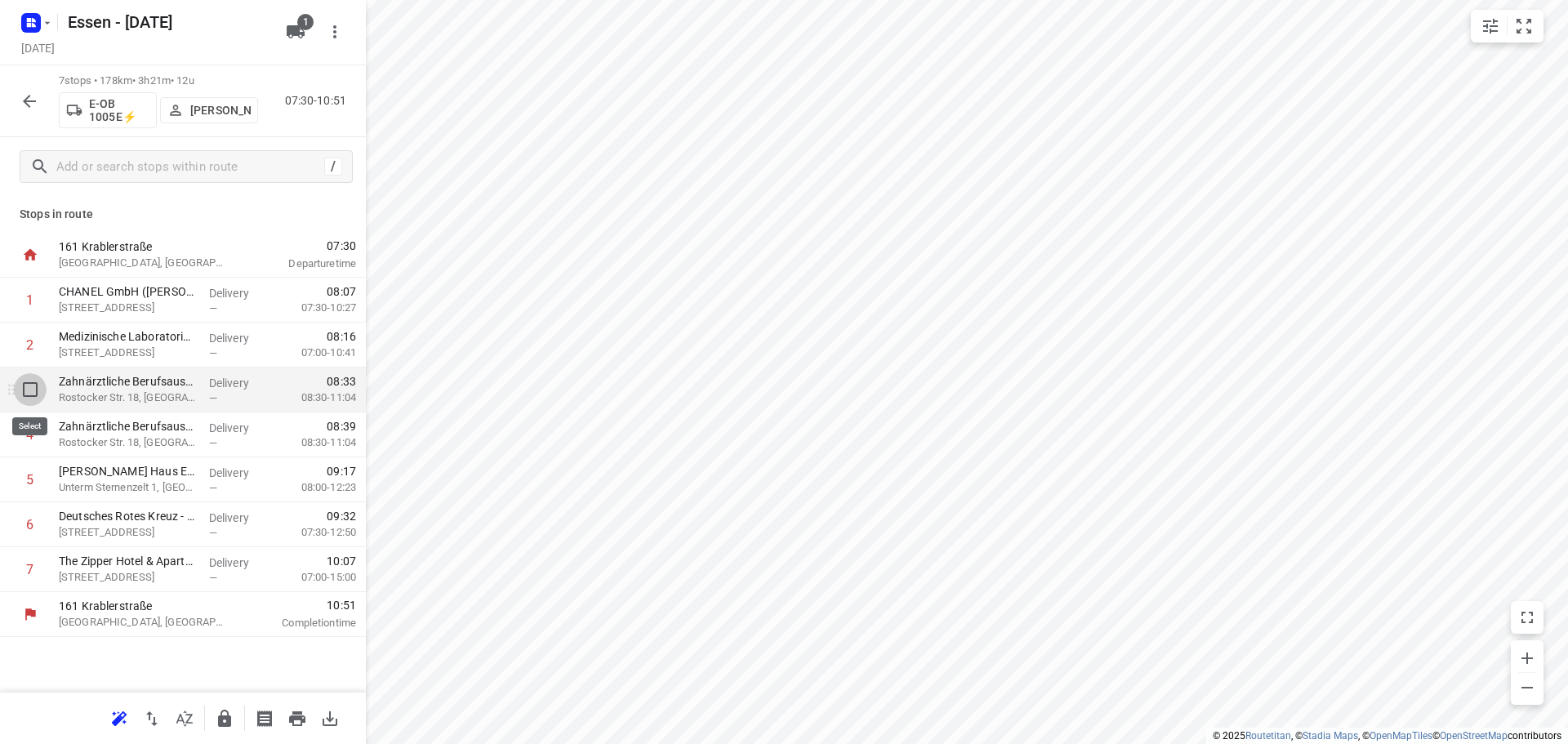
click at [26, 396] on input "checkbox" at bounding box center [30, 389] width 33 height 33
checkbox input "true"
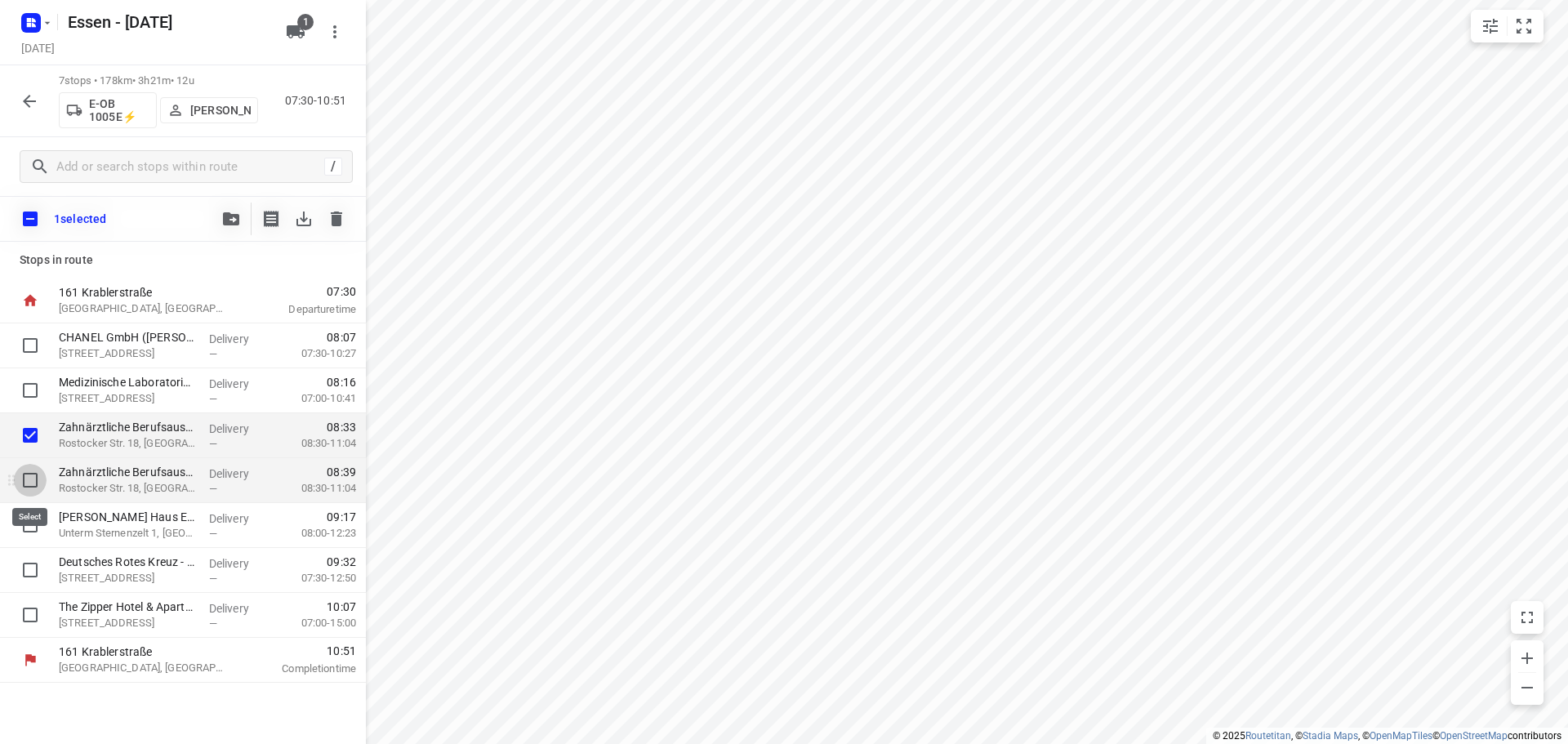
click at [31, 476] on input "checkbox" at bounding box center [30, 480] width 33 height 33
checkbox input "true"
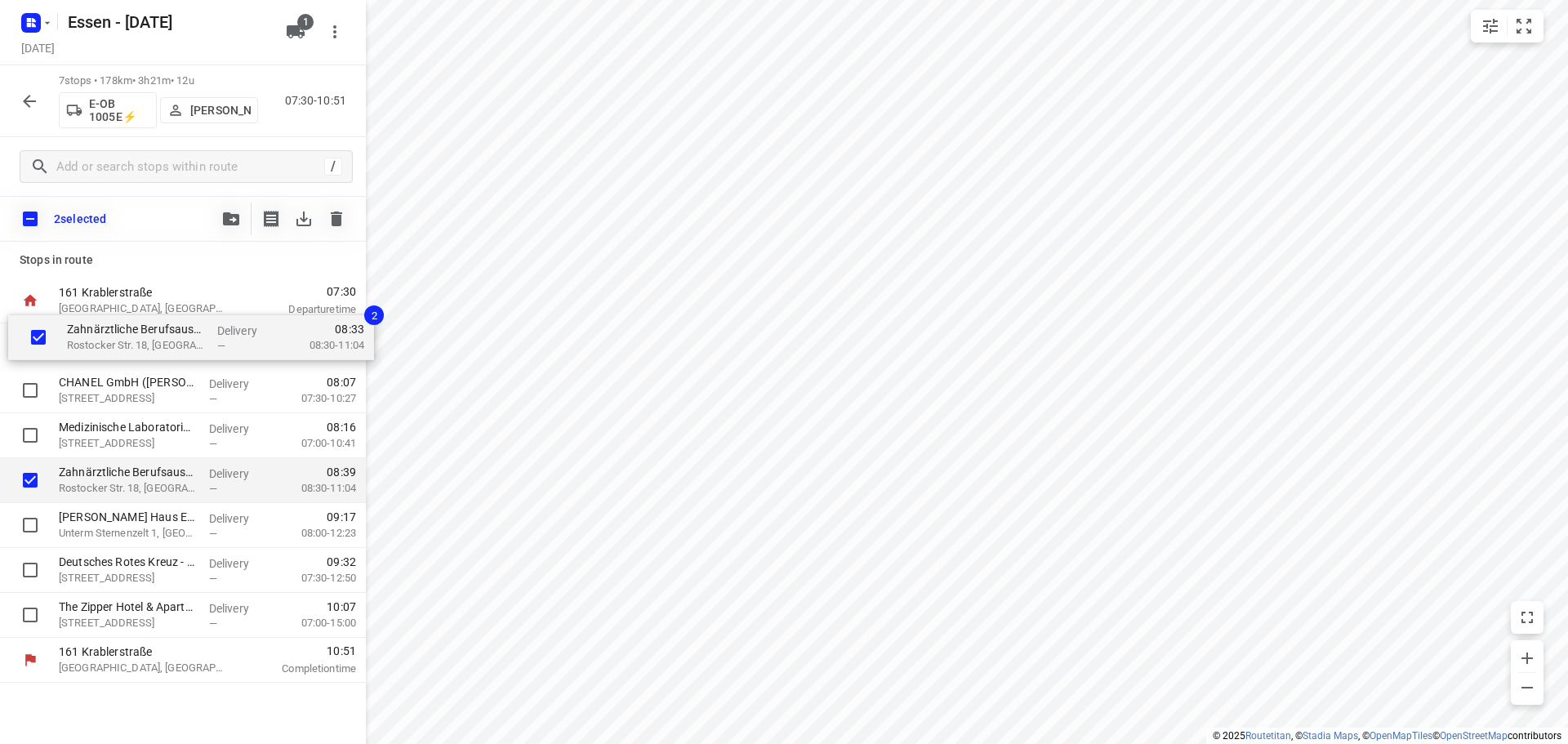
drag, startPoint x: 109, startPoint y: 438, endPoint x: 116, endPoint y: 336, distance: 102.2
click at [116, 336] on div "CHANEL GmbH ([PERSON_NAME]) [STREET_ADDRESS] Delivery — 08:07 07:30-10:27 Mediz…" at bounding box center [183, 481] width 366 height 315
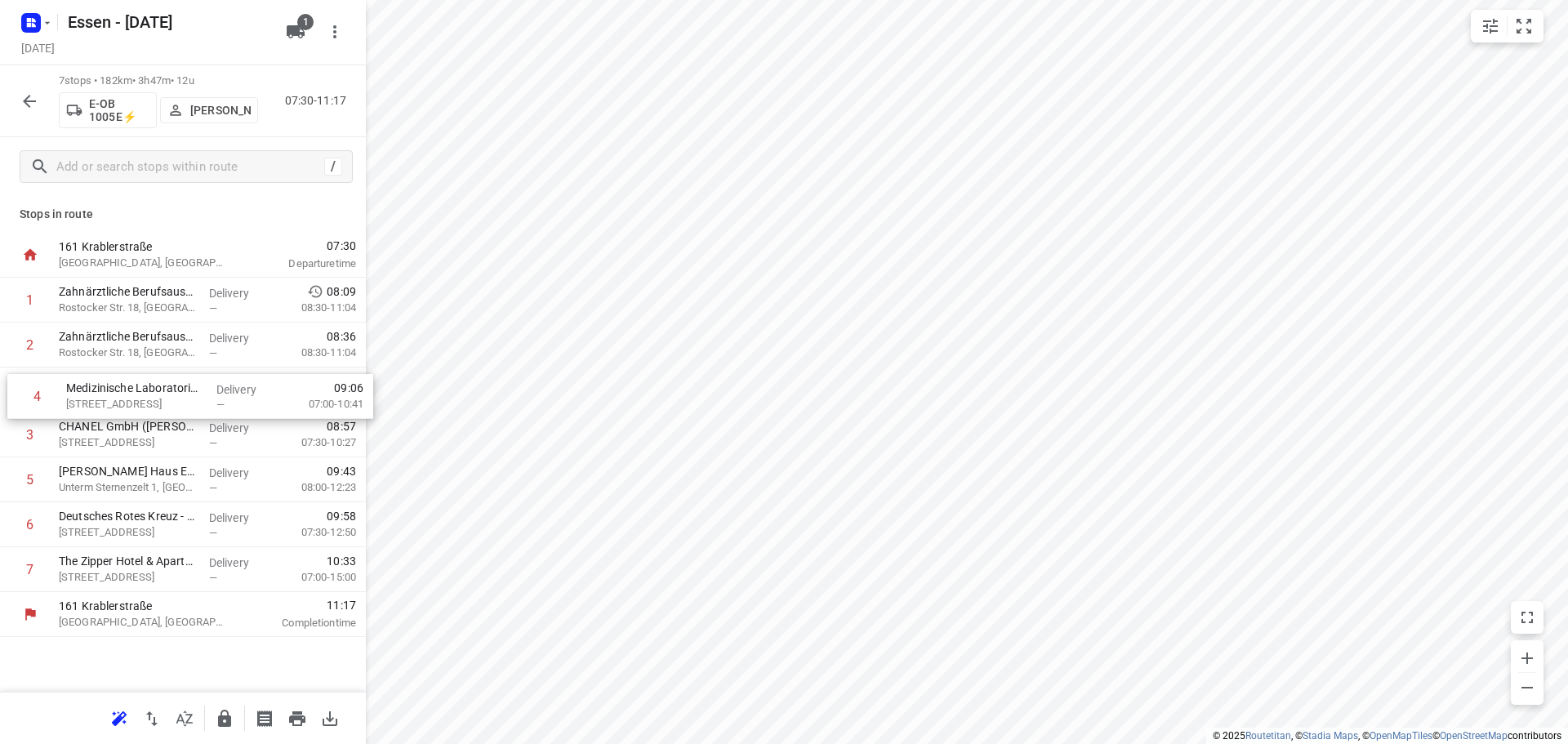
drag, startPoint x: 100, startPoint y: 444, endPoint x: 110, endPoint y: 402, distance: 43.2
click at [110, 402] on div "1 Zahnärztliche Berufsausübungsgemeinschaft Dr. Dann & Kollegen(Zahnärztliche B…" at bounding box center [183, 435] width 366 height 315
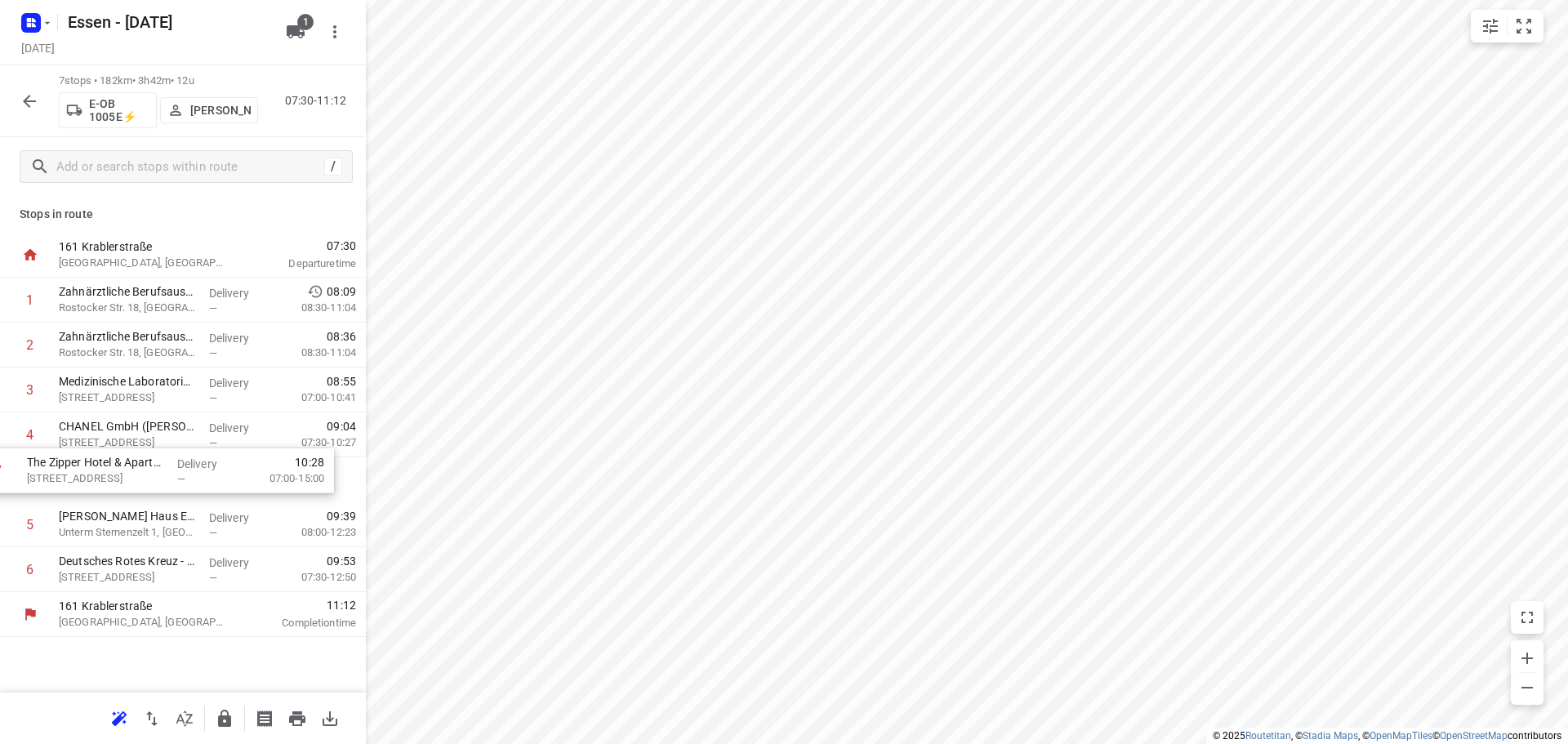
drag, startPoint x: 193, startPoint y: 572, endPoint x: 159, endPoint y: 468, distance: 109.4
click at [159, 468] on div "1 Zahnärztliche Berufsausübungsgemeinschaft Dr. Dann & Kollegen(Zahnärztliche B…" at bounding box center [183, 435] width 366 height 315
click at [226, 720] on icon "button" at bounding box center [225, 719] width 20 height 20
click at [27, 102] on icon "button" at bounding box center [30, 101] width 20 height 20
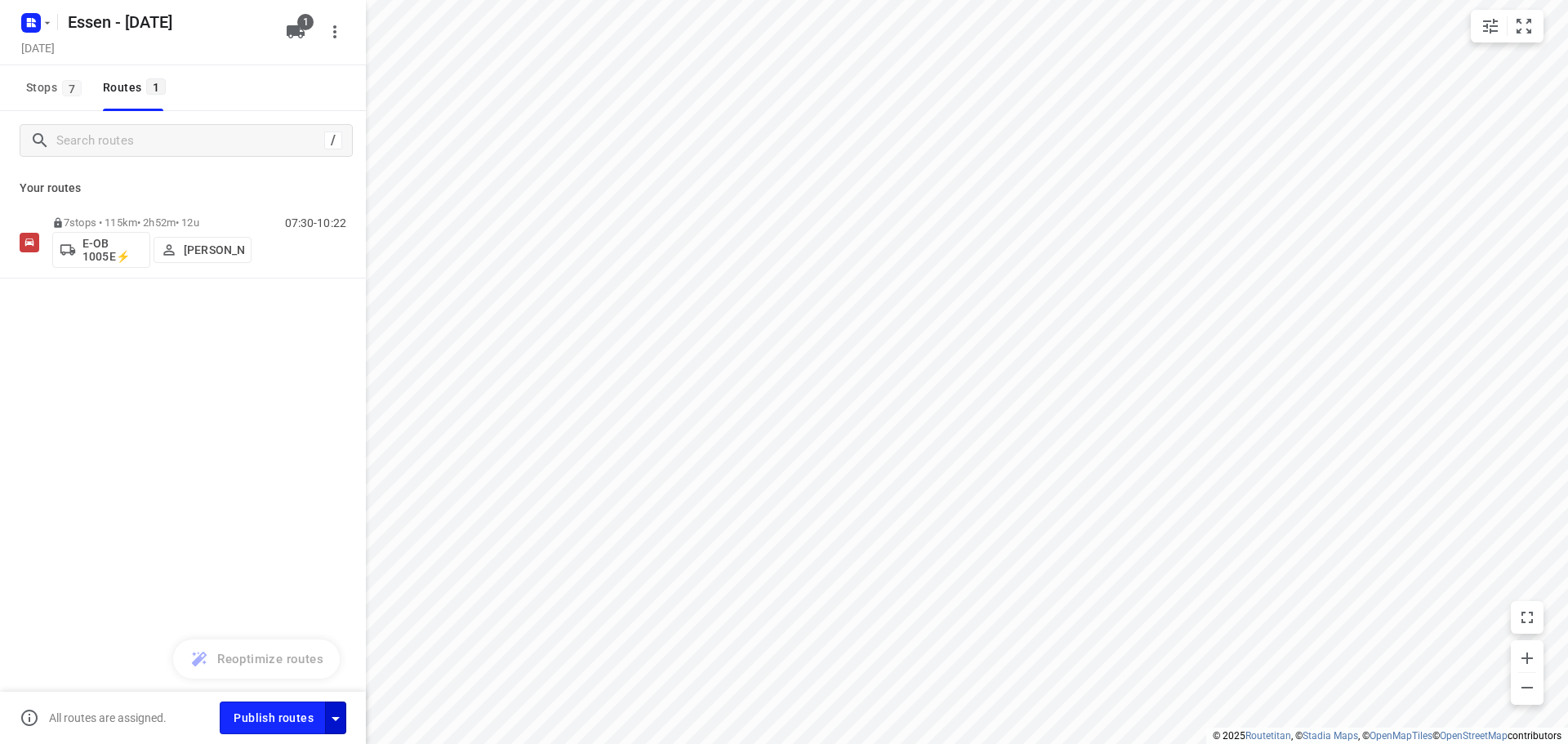
click at [344, 719] on div "Publish routes" at bounding box center [293, 717] width 146 height 32
click at [344, 718] on icon "button" at bounding box center [335, 719] width 20 height 20
click at [298, 548] on input "Fulfill the stops in any order" at bounding box center [301, 555] width 93 height 31
checkbox input "true"
click at [310, 575] on div "Driver is allowed to Fulfill the stops in any order Call the customer Proof of …" at bounding box center [195, 598] width 314 height 193
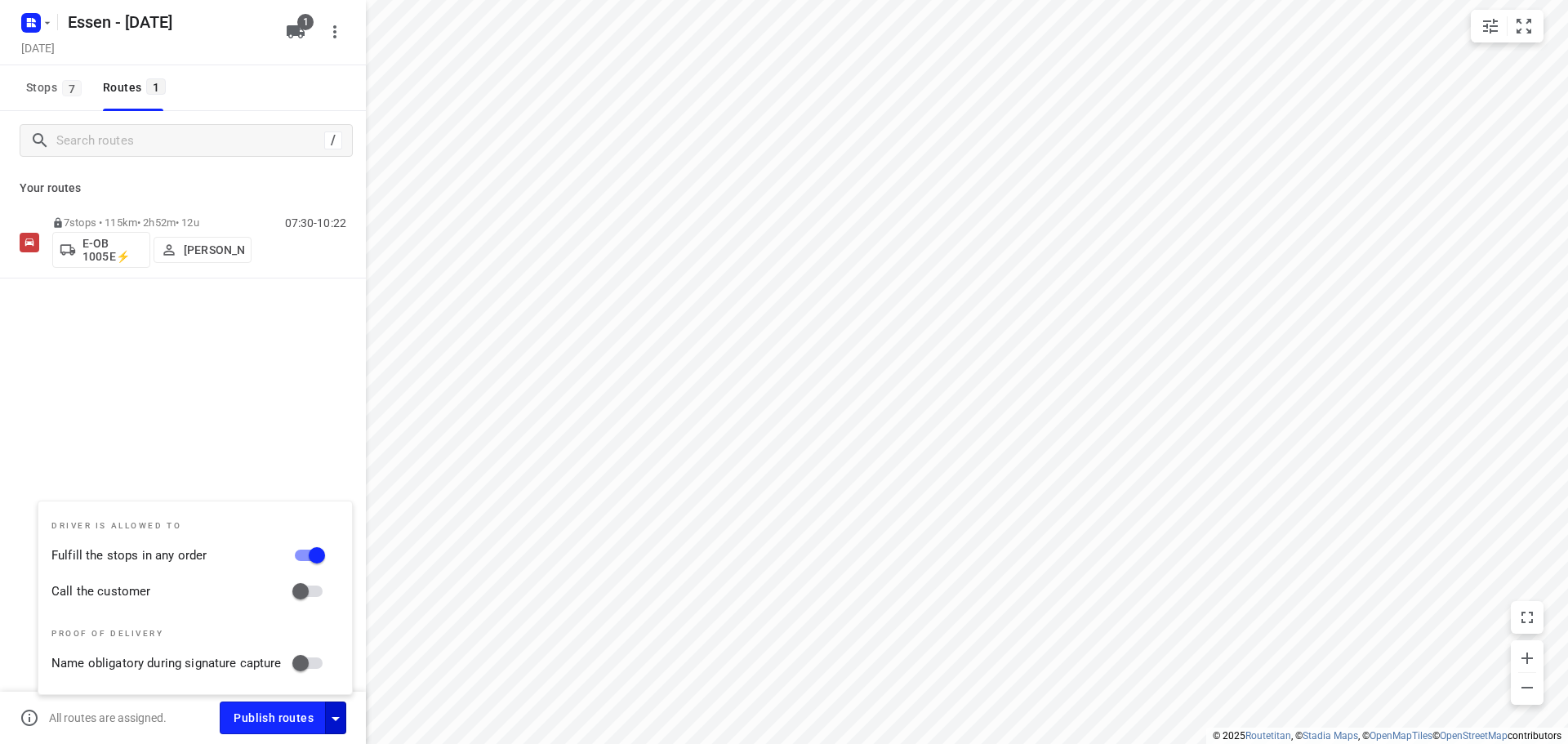
click at [307, 581] on input "Call the customer" at bounding box center [301, 591] width 93 height 31
checkbox input "true"
click at [288, 711] on span "Publish routes" at bounding box center [273, 718] width 80 height 21
